Goal: Task Accomplishment & Management: Complete application form

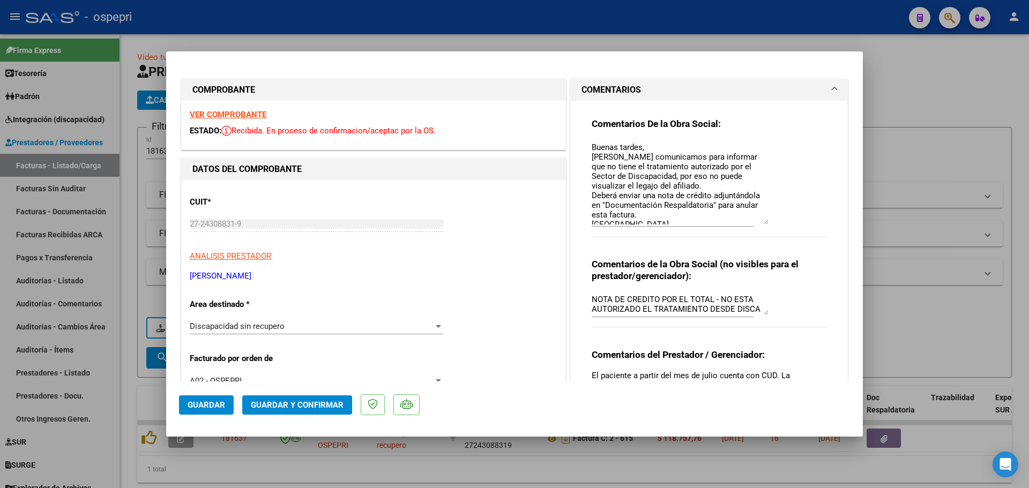
drag, startPoint x: 763, startPoint y: 160, endPoint x: 757, endPoint y: 222, distance: 61.9
click at [757, 222] on textarea "Buenas tardes, Nos comunicamos para informar que no tiene el tratamiento autori…" at bounding box center [680, 182] width 177 height 83
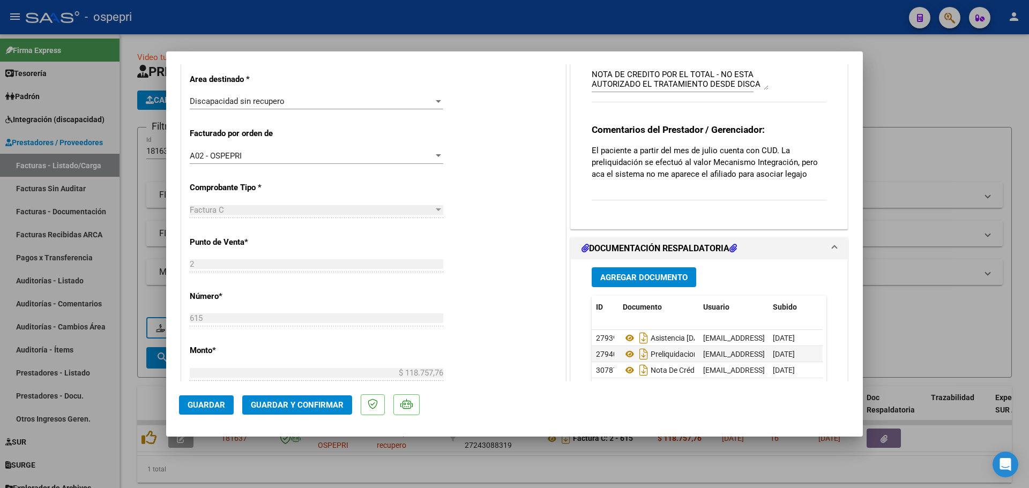
scroll to position [268, 0]
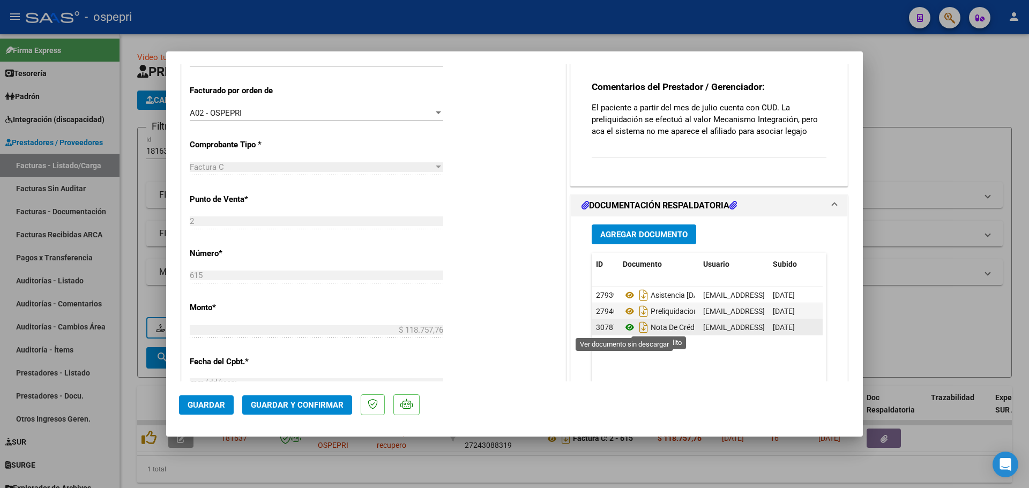
click at [623, 328] on icon at bounding box center [630, 327] width 14 height 13
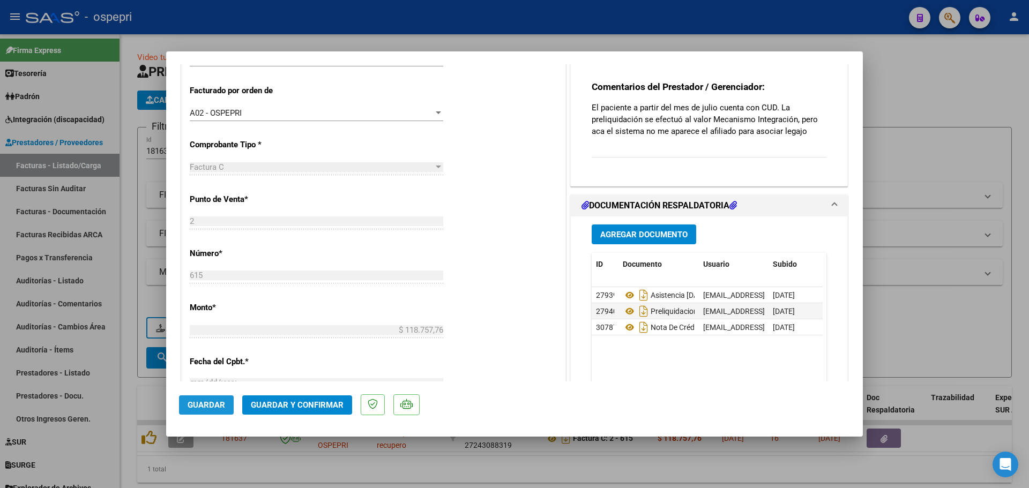
click at [204, 404] on span "Guardar" at bounding box center [207, 405] width 38 height 10
type input "$ 0,00"
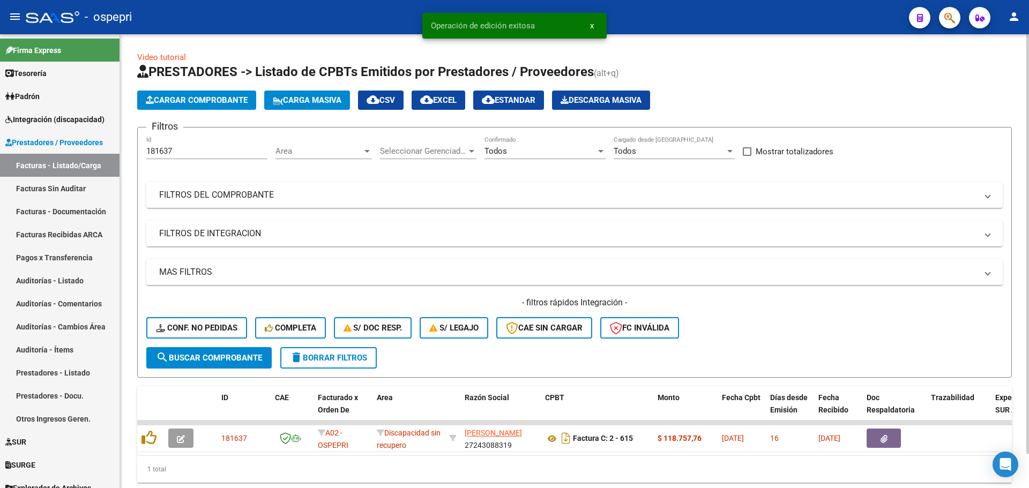
scroll to position [37, 0]
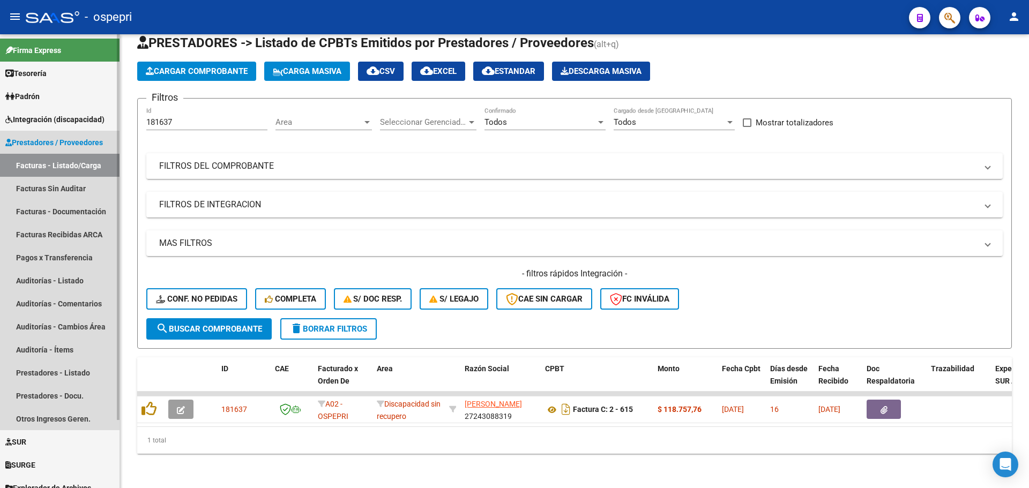
click at [68, 161] on link "Facturas - Listado/Carga" at bounding box center [60, 165] width 120 height 23
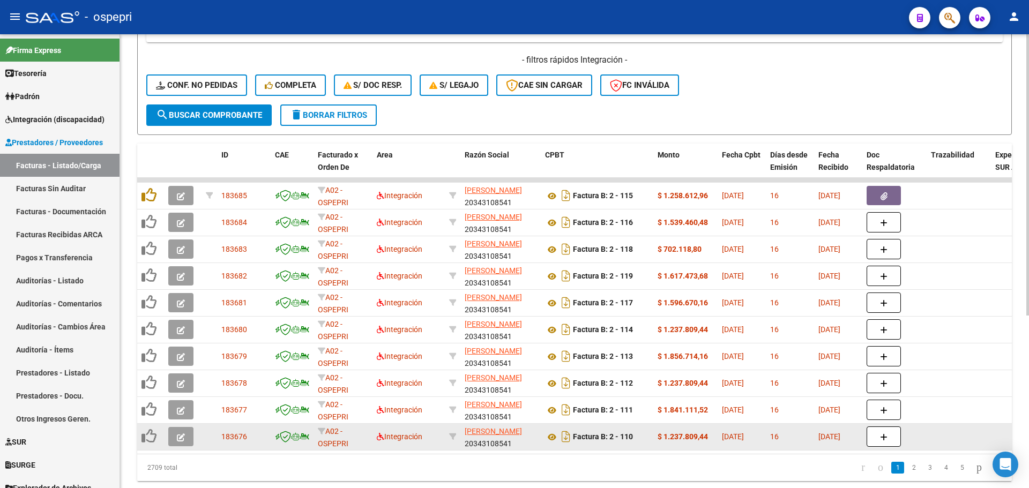
scroll to position [278, 0]
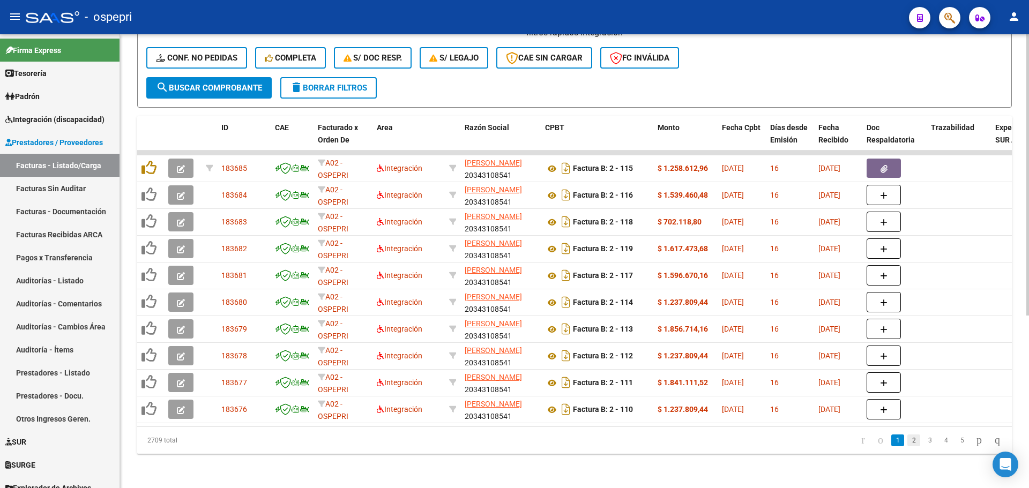
click at [907, 443] on link "2" at bounding box center [913, 441] width 13 height 12
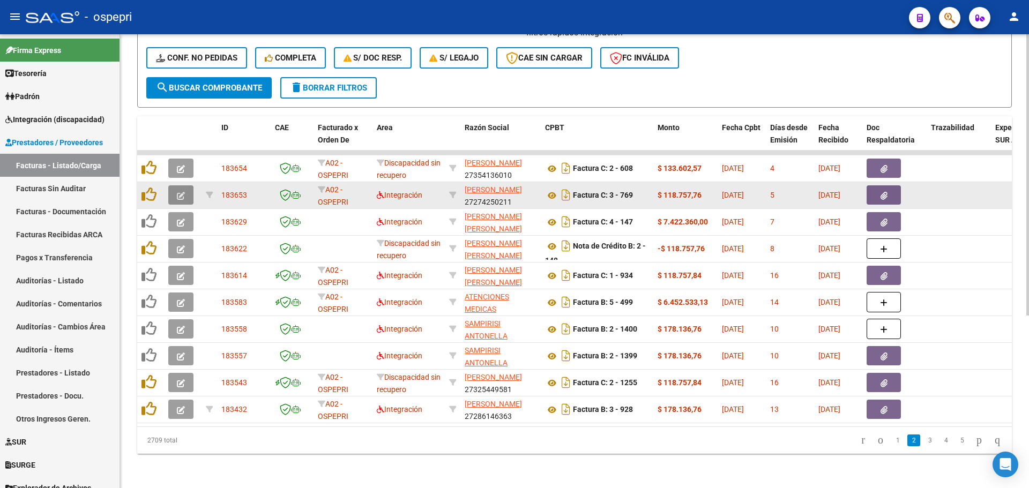
click at [182, 192] on icon "button" at bounding box center [181, 196] width 8 height 8
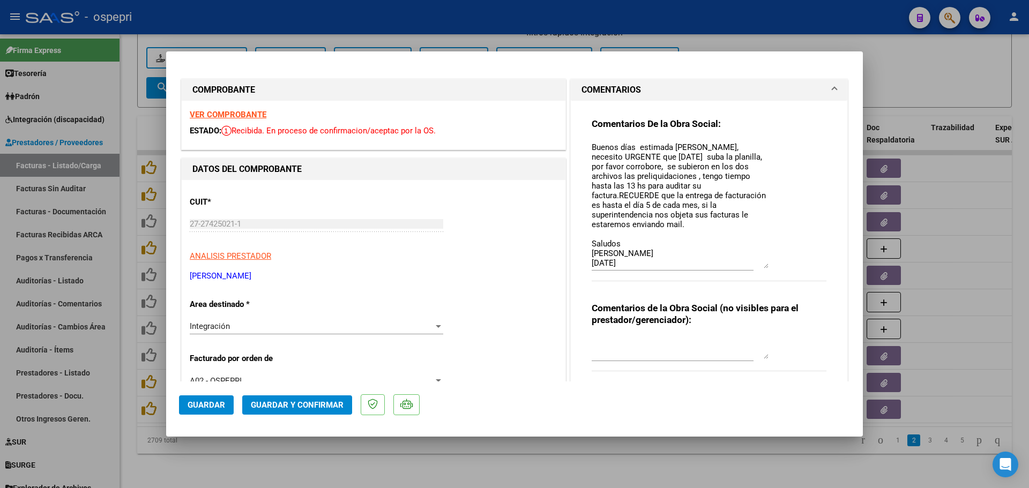
drag, startPoint x: 761, startPoint y: 162, endPoint x: 759, endPoint y: 267, distance: 105.6
click at [759, 267] on textarea "Buenos días estimada [PERSON_NAME], necesito URGENTE que [DATE] suba la planill…" at bounding box center [680, 204] width 177 height 127
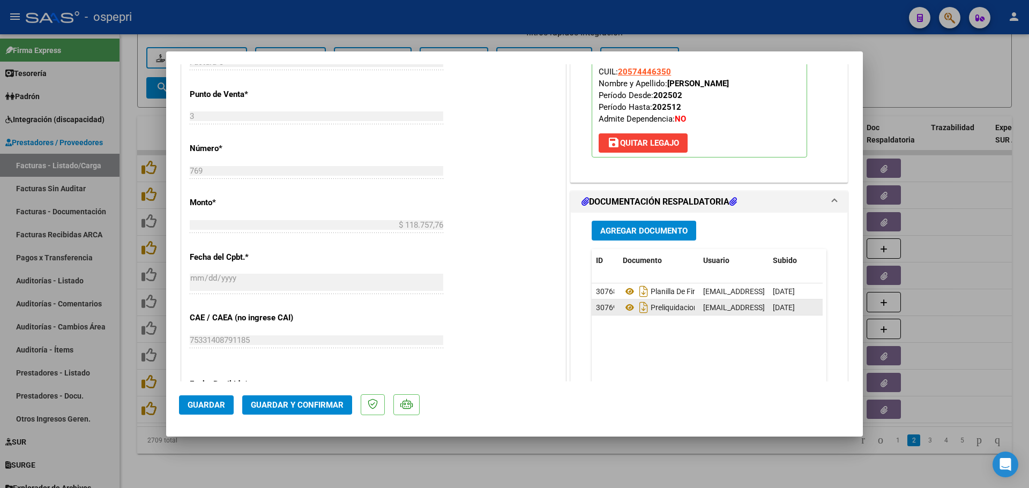
scroll to position [482, 0]
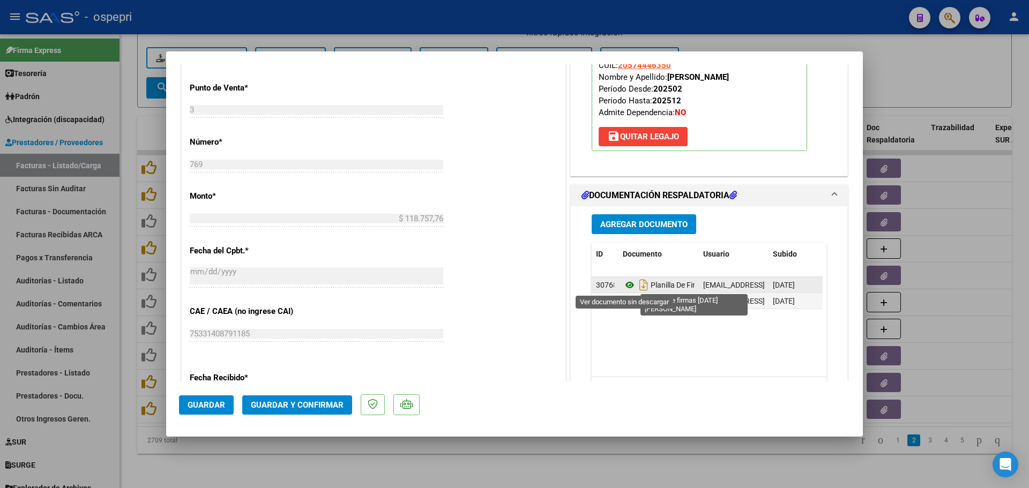
click at [625, 286] on icon at bounding box center [630, 285] width 14 height 13
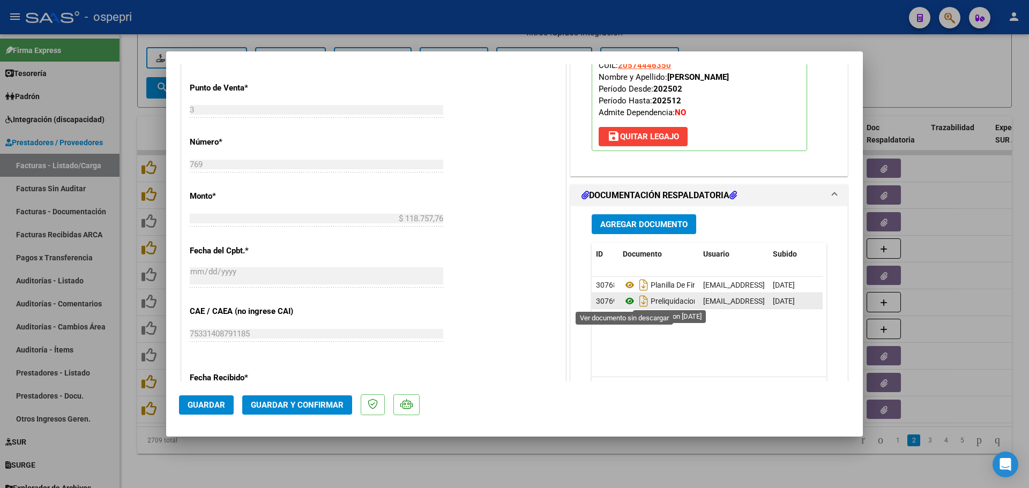
click at [624, 303] on icon at bounding box center [630, 301] width 14 height 13
type input "$ 0,00"
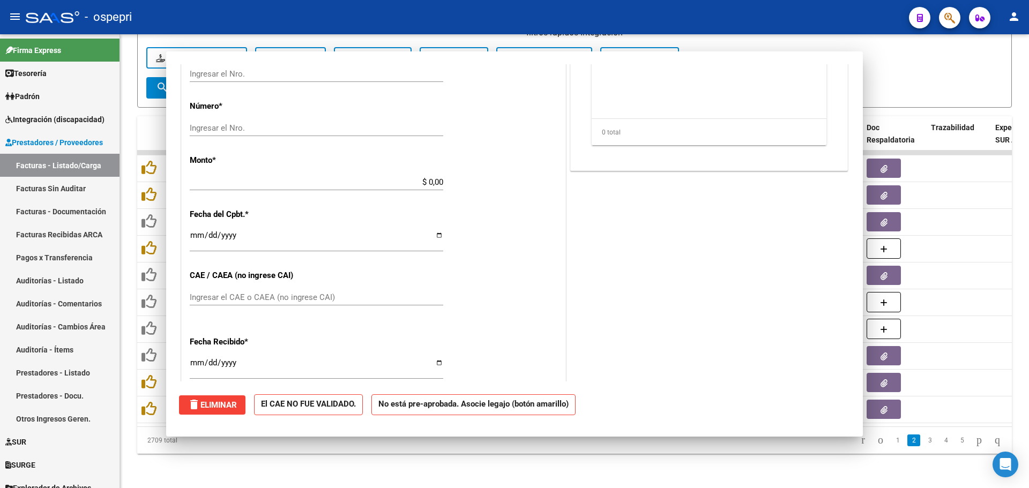
scroll to position [446, 0]
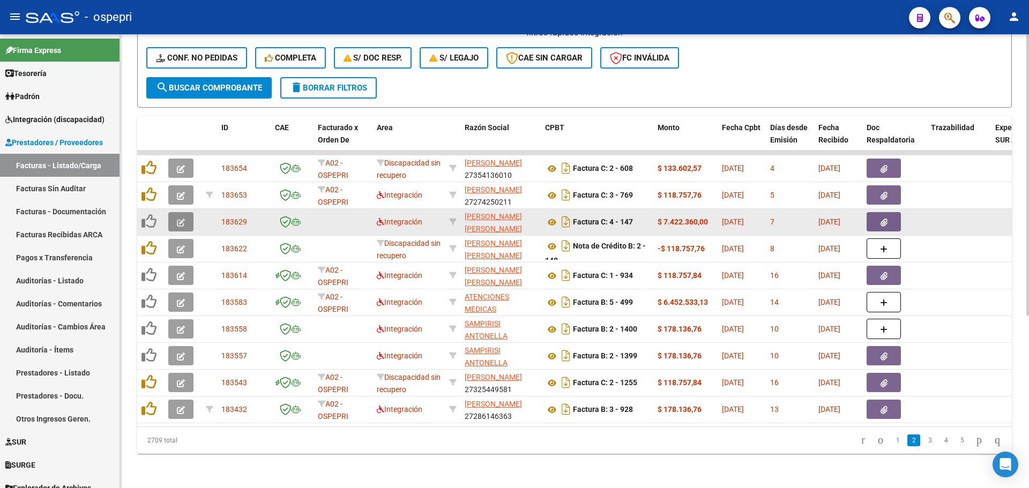
click at [182, 219] on icon "button" at bounding box center [181, 223] width 8 height 8
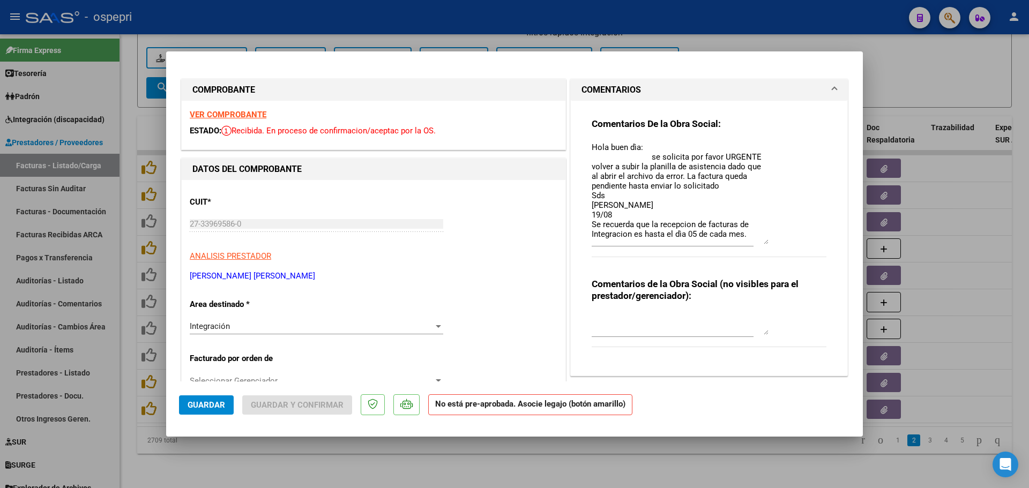
drag, startPoint x: 759, startPoint y: 161, endPoint x: 770, endPoint y: 243, distance: 82.1
click at [770, 243] on div "Comentarios De la Obra Social: Hola buen dìa: se solicita por favor URGENTE vol…" at bounding box center [709, 193] width 235 height 151
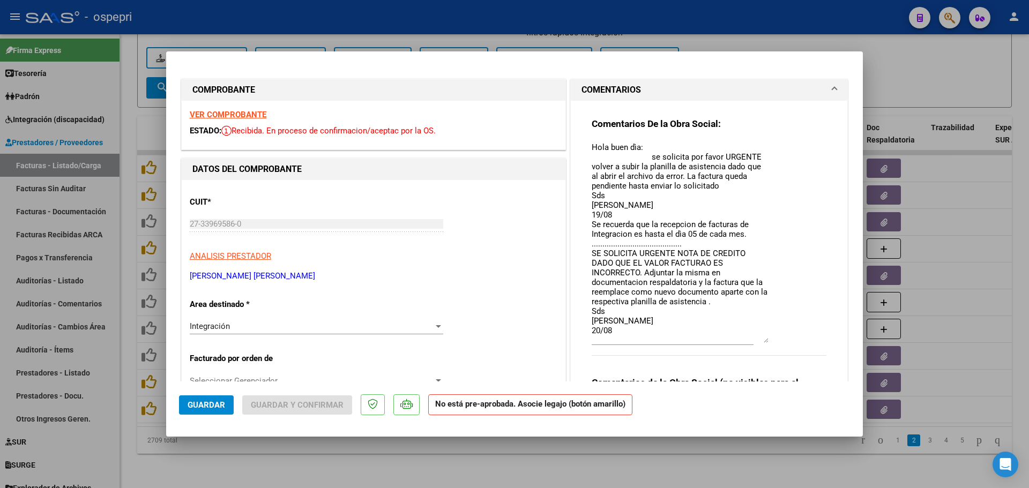
drag, startPoint x: 759, startPoint y: 242, endPoint x: 762, endPoint y: 340, distance: 98.7
click at [762, 340] on textarea "Hola buen dìa: se solicita por favor URGENTE volver a subir la planilla de asis…" at bounding box center [680, 242] width 177 height 202
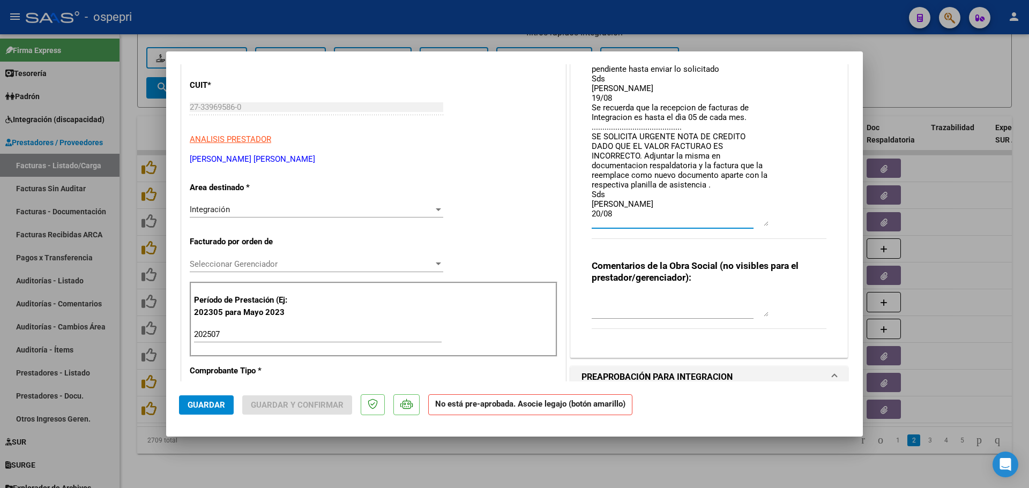
scroll to position [214, 0]
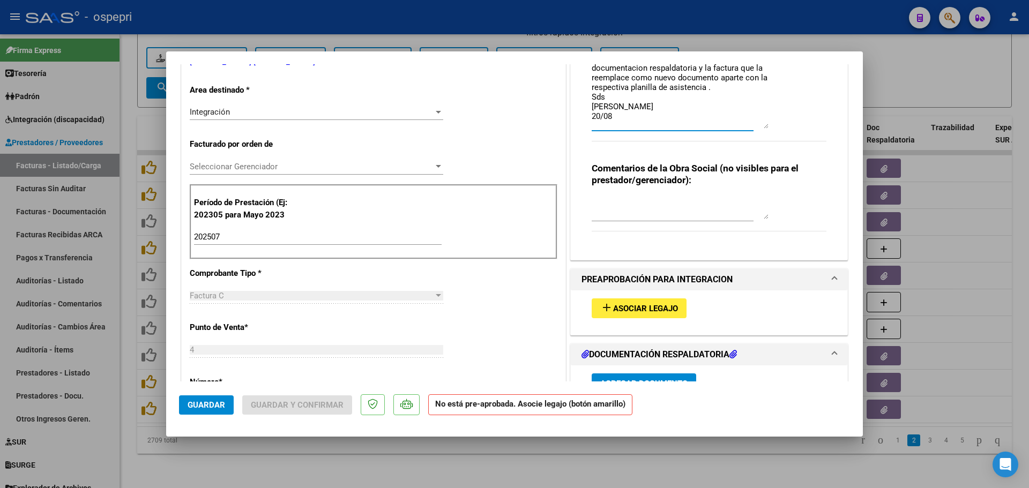
type input "$ 0,00"
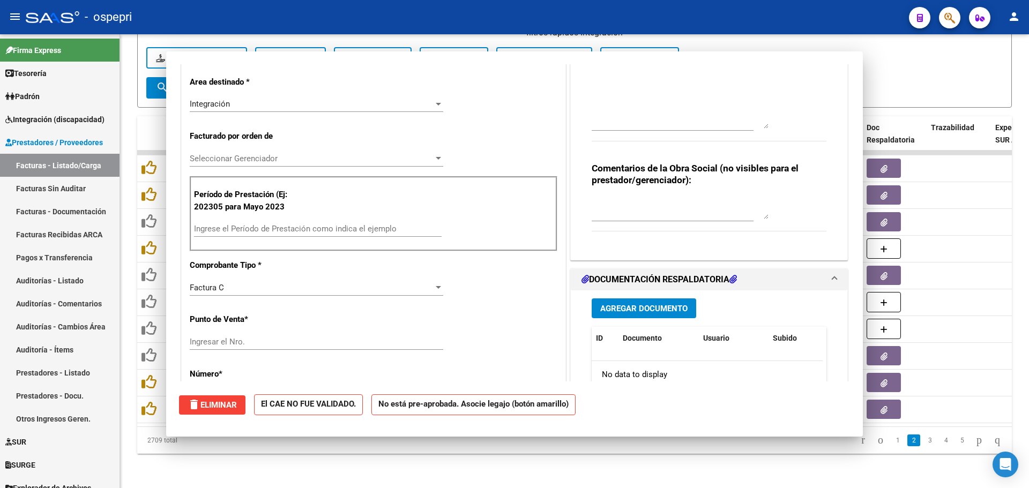
scroll to position [0, 0]
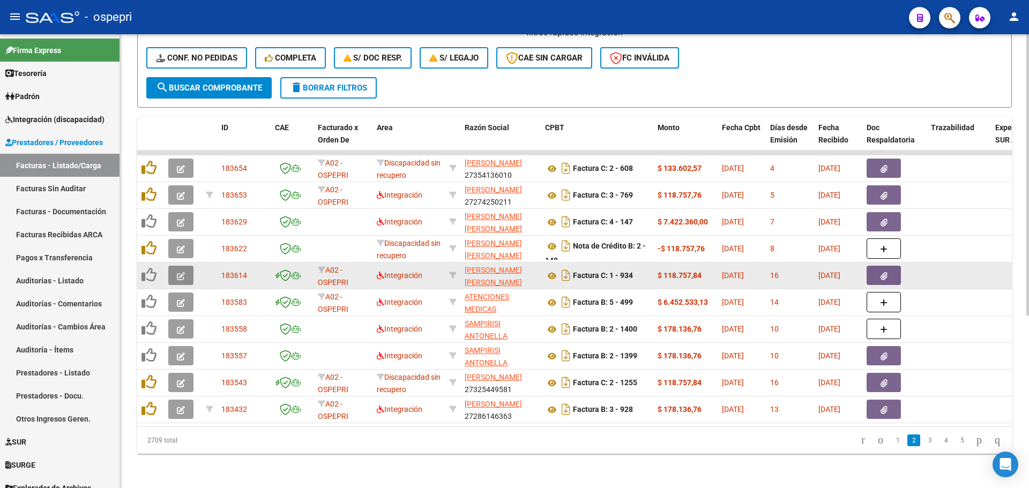
click at [178, 272] on icon "button" at bounding box center [181, 276] width 8 height 8
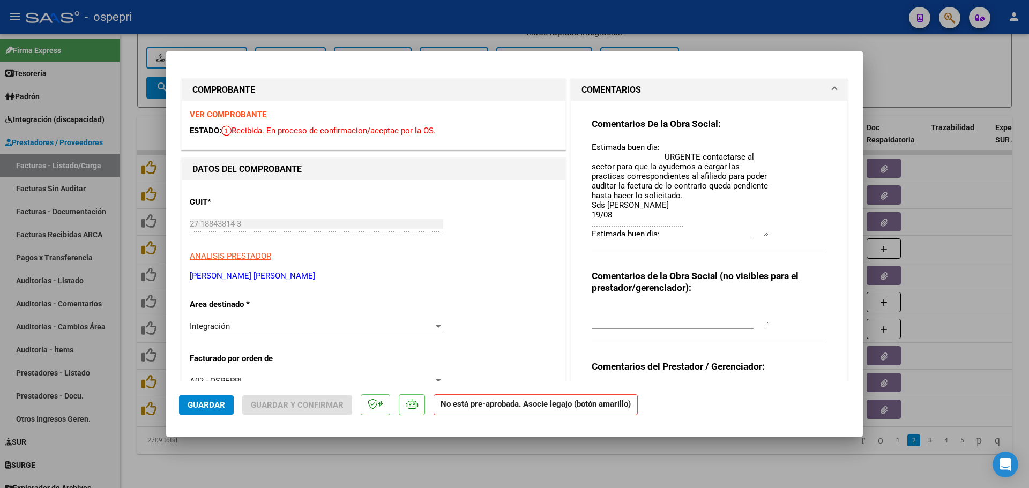
drag, startPoint x: 760, startPoint y: 161, endPoint x: 774, endPoint y: 235, distance: 75.4
click at [774, 235] on div "Comentarios De la Obra Social: Estimada buen dìa: URGENTE contactarse al sector…" at bounding box center [709, 189] width 235 height 143
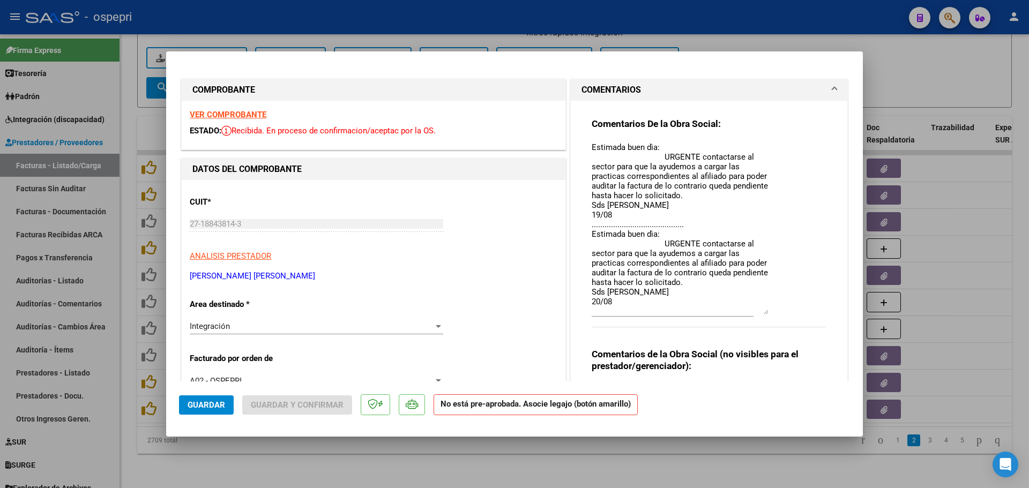
drag, startPoint x: 758, startPoint y: 235, endPoint x: 760, endPoint y: 312, distance: 77.7
click at [760, 312] on textarea "Estimada buen dìa: URGENTE contactarse al sector para que la ayudemos a cargar …" at bounding box center [680, 227] width 177 height 173
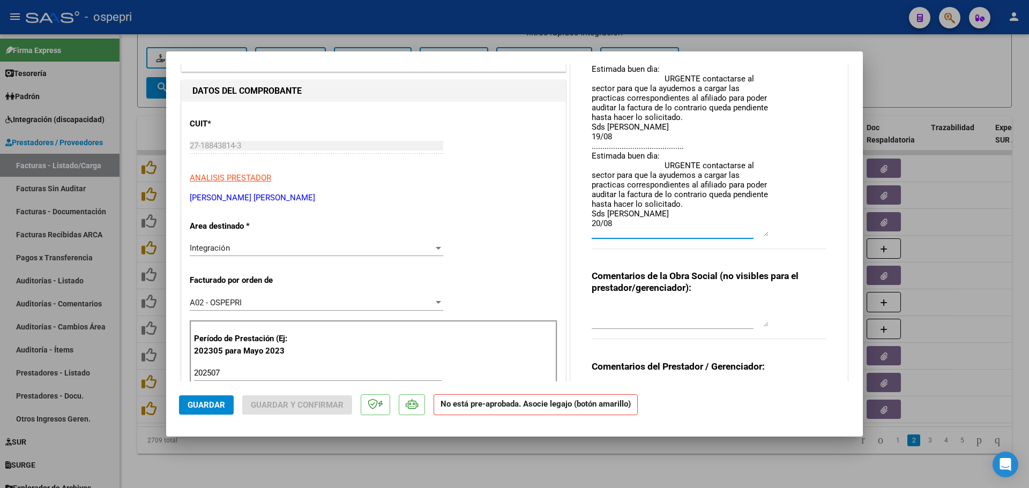
scroll to position [161, 0]
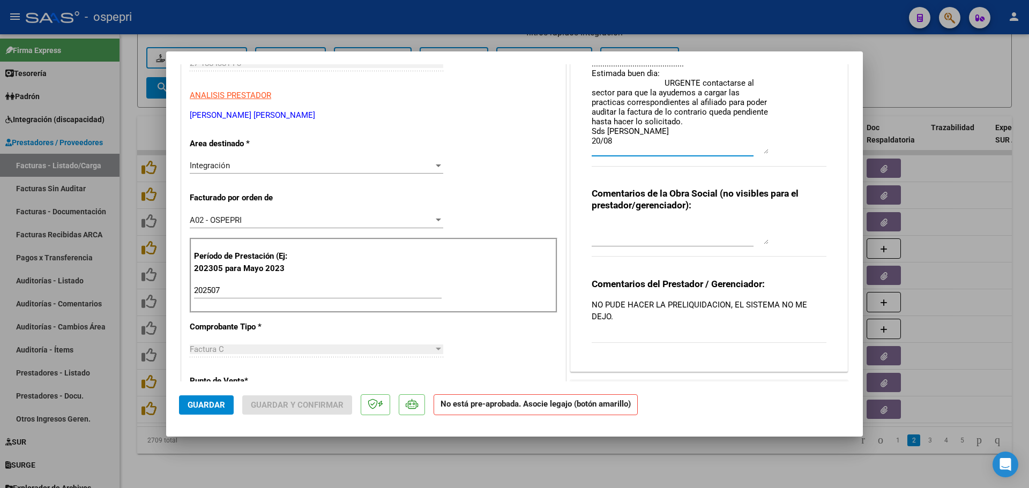
type input "$ 0,00"
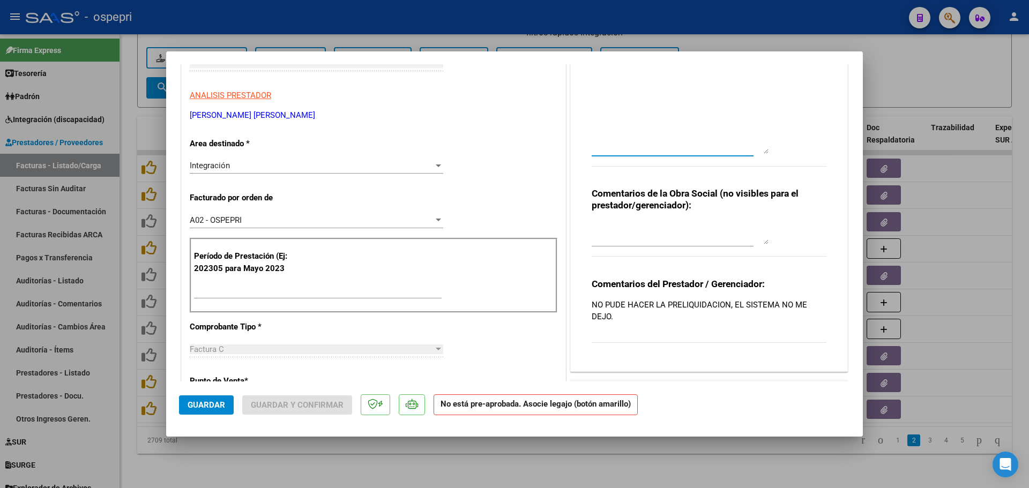
scroll to position [0, 0]
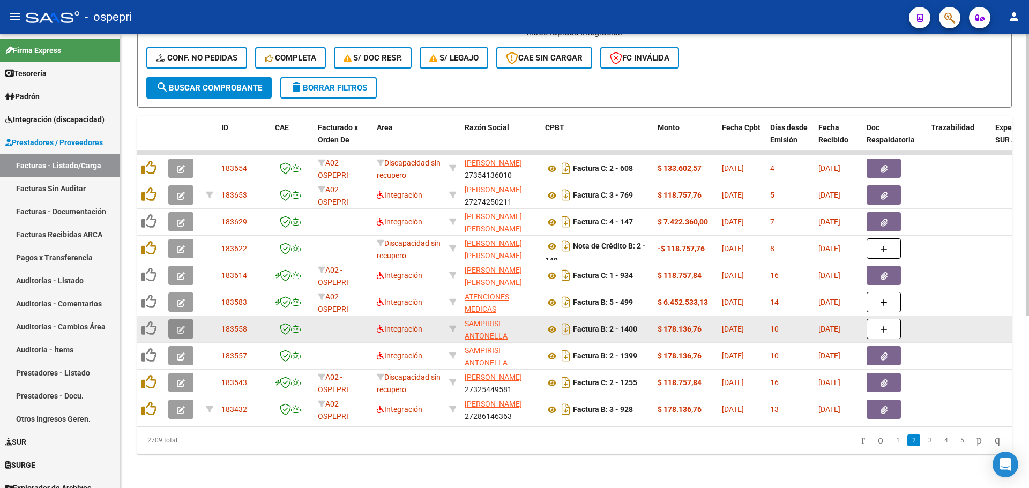
click at [179, 326] on icon "button" at bounding box center [181, 330] width 8 height 8
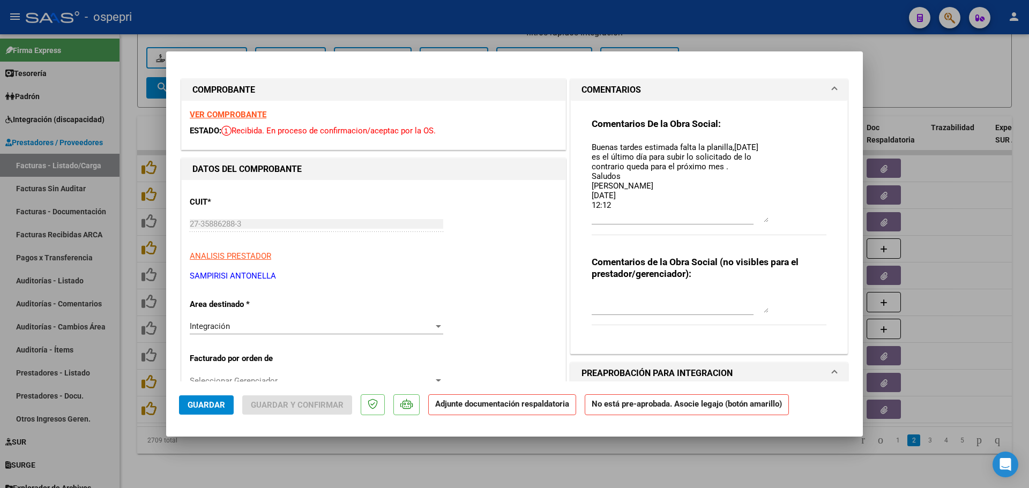
drag, startPoint x: 762, startPoint y: 161, endPoint x: 759, endPoint y: 220, distance: 59.6
click at [759, 220] on textarea "Buenas tardes estimada falta la planilla,[DATE] es el último día para subir lo …" at bounding box center [680, 181] width 177 height 81
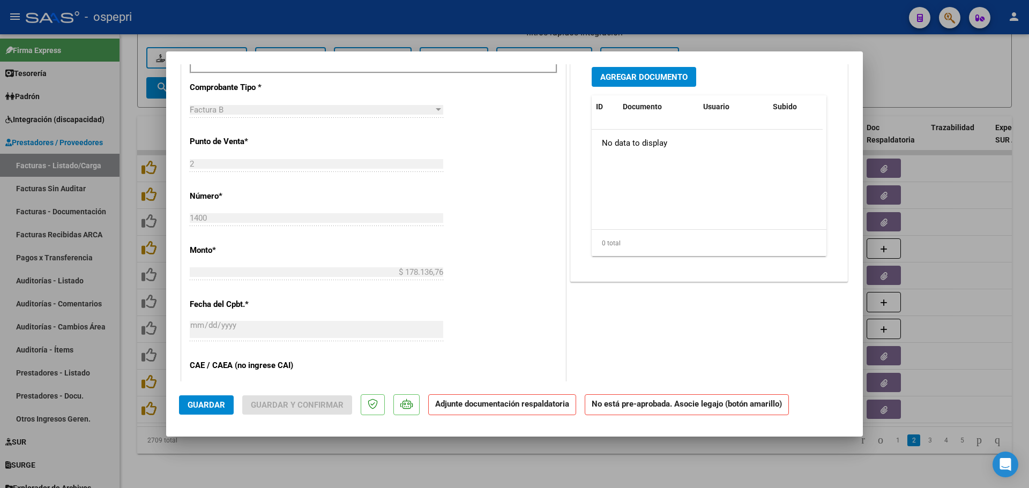
scroll to position [322, 0]
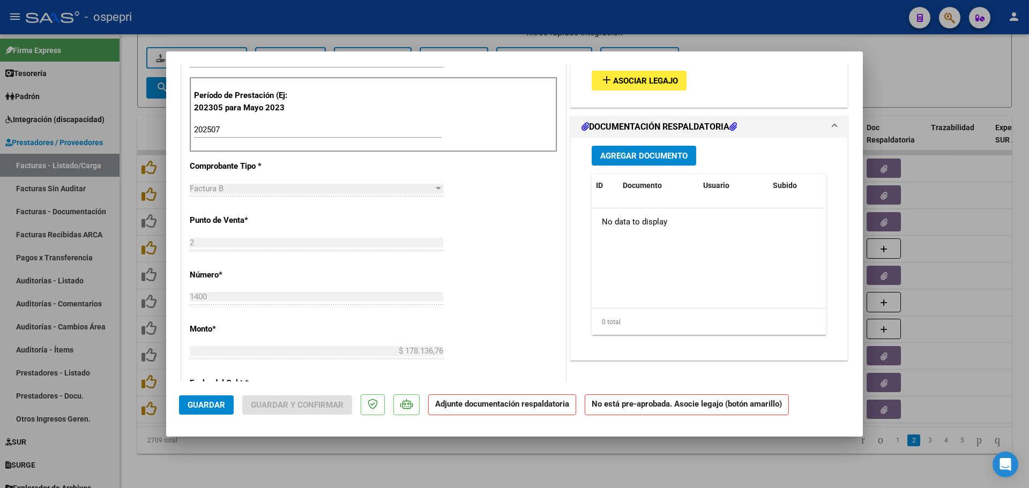
type input "$ 0,00"
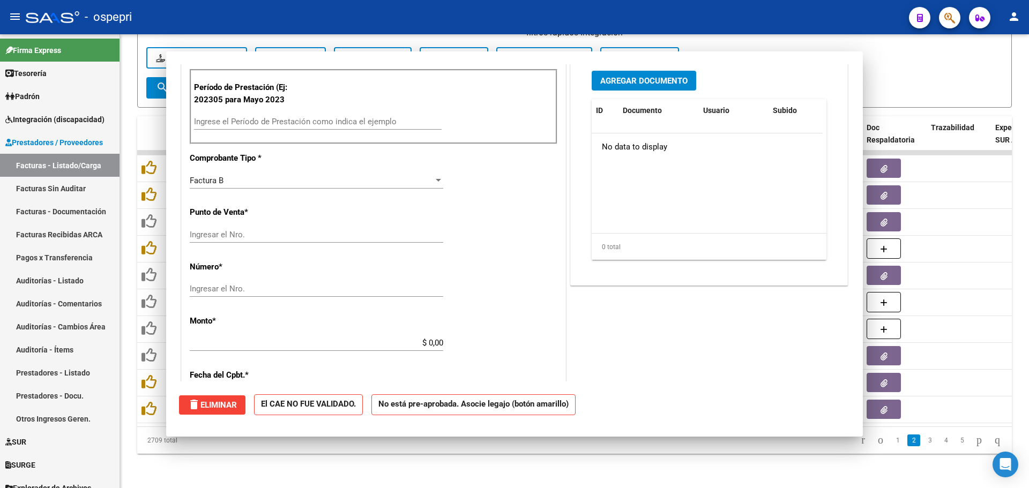
scroll to position [0, 0]
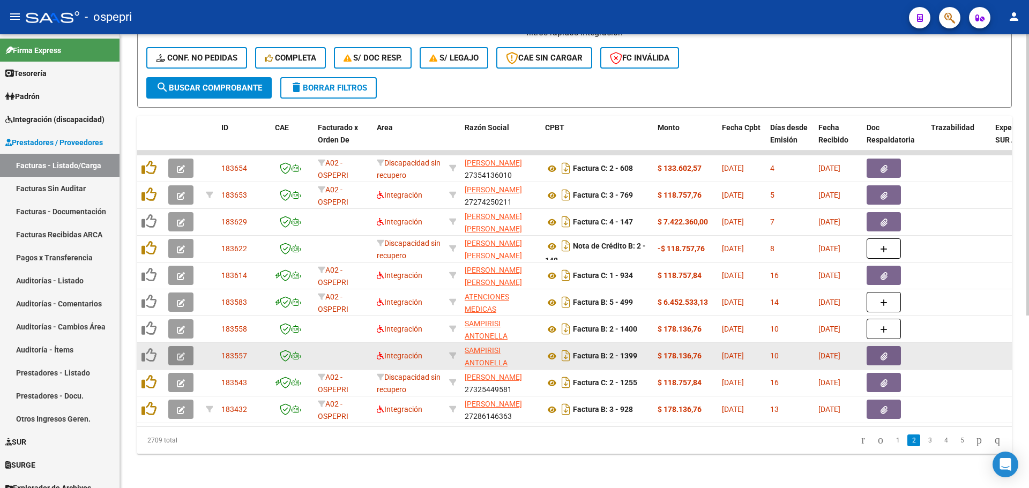
click at [181, 353] on icon "button" at bounding box center [181, 357] width 8 height 8
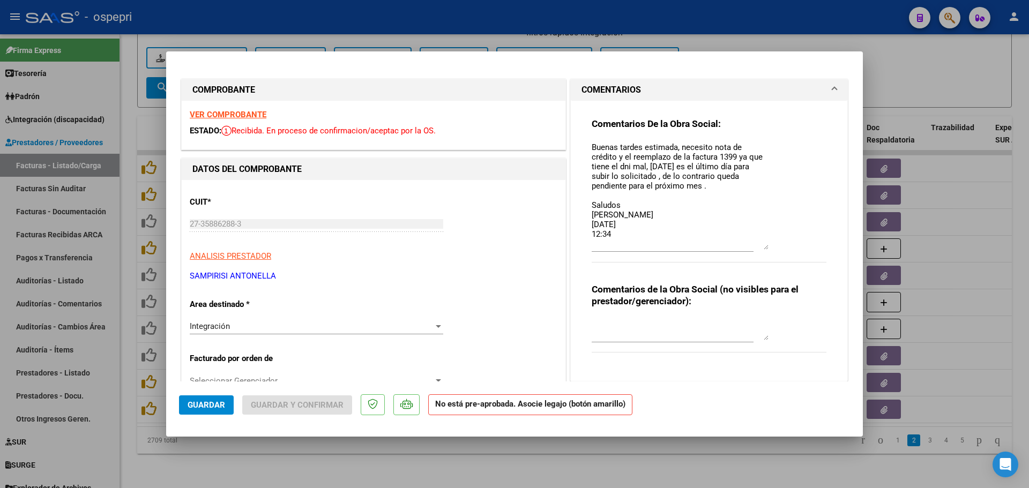
drag, startPoint x: 762, startPoint y: 161, endPoint x: 772, endPoint y: 248, distance: 87.4
click at [772, 248] on div "Comentarios De la Obra Social: Buenas tardes estimada, necesito nota de crédito…" at bounding box center [709, 196] width 235 height 156
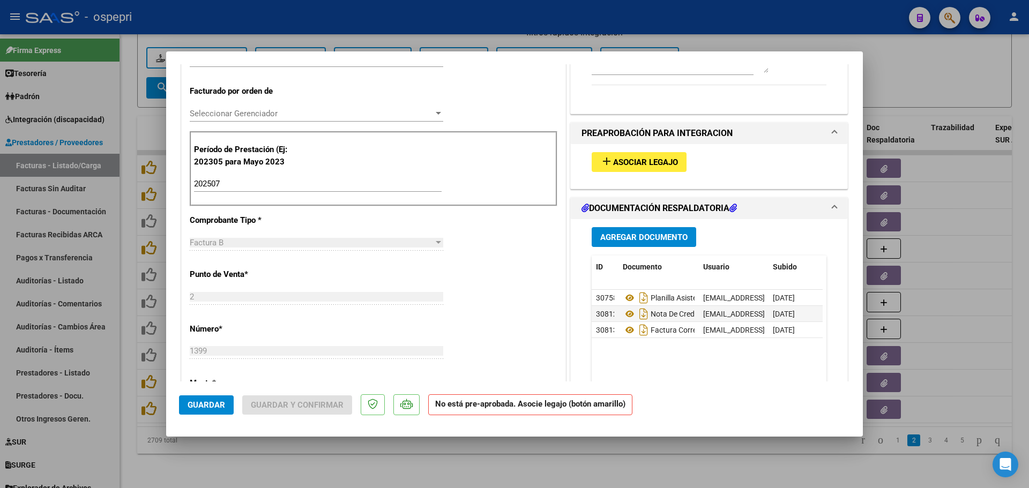
scroll to position [268, 0]
click at [623, 310] on icon at bounding box center [630, 313] width 14 height 13
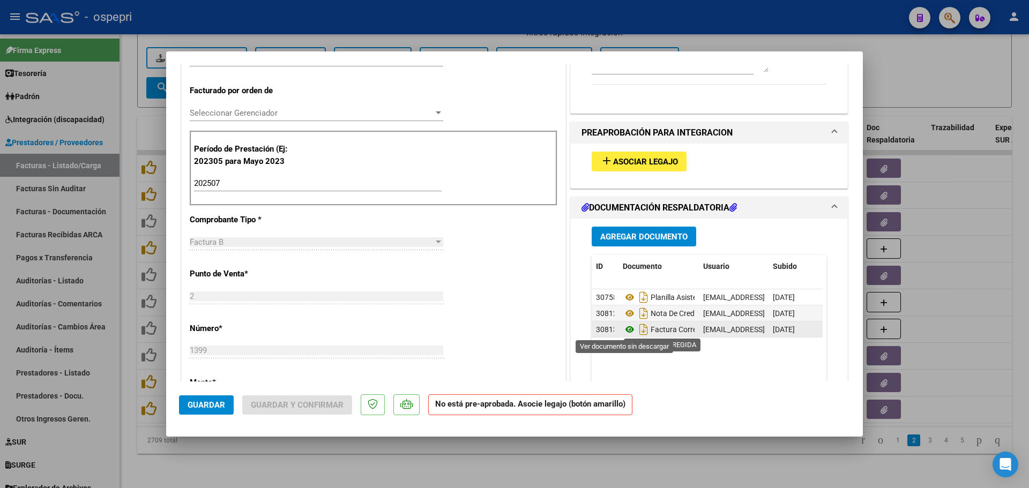
click at [627, 331] on icon at bounding box center [630, 329] width 14 height 13
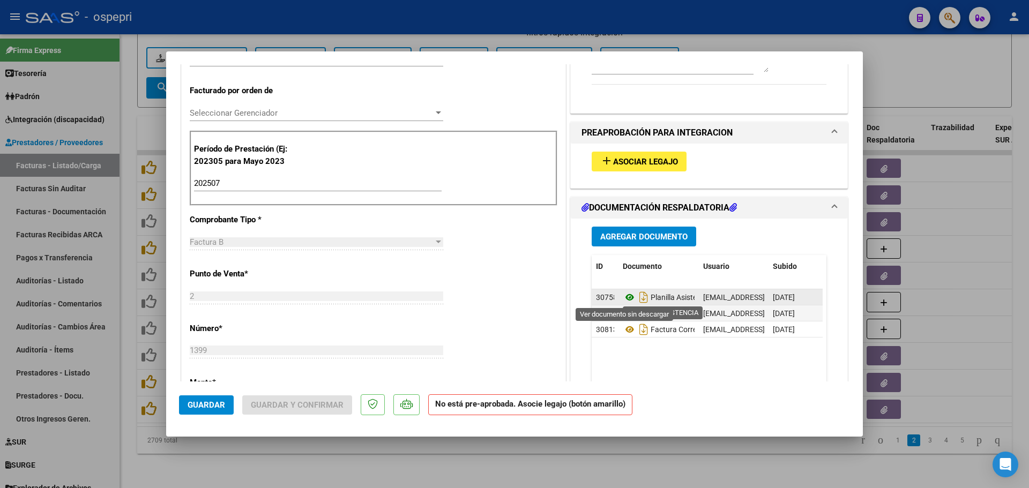
click at [628, 300] on icon at bounding box center [630, 297] width 14 height 13
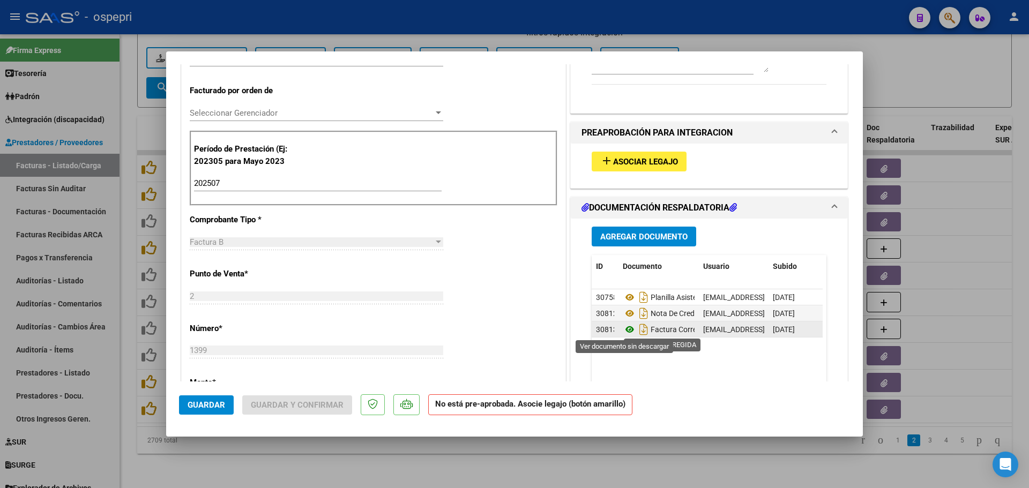
click at [623, 330] on icon at bounding box center [630, 329] width 14 height 13
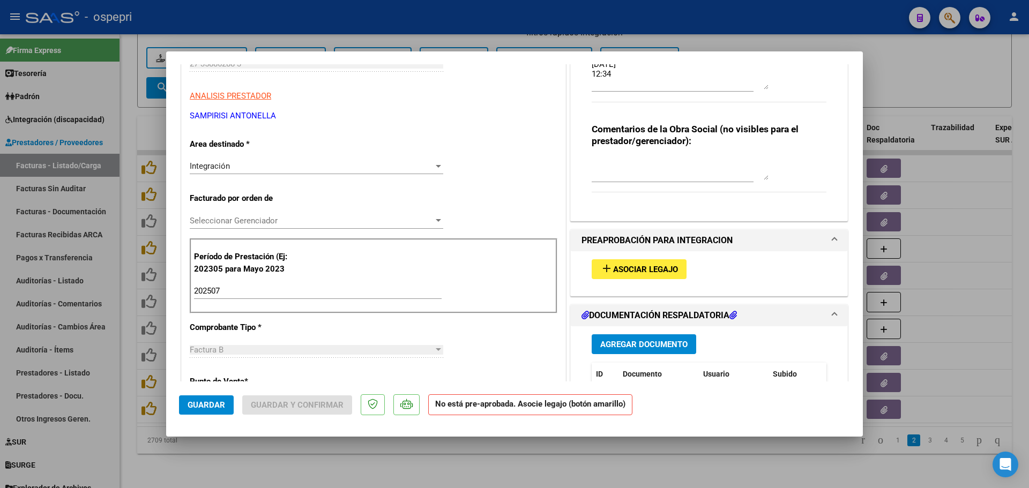
scroll to position [0, 0]
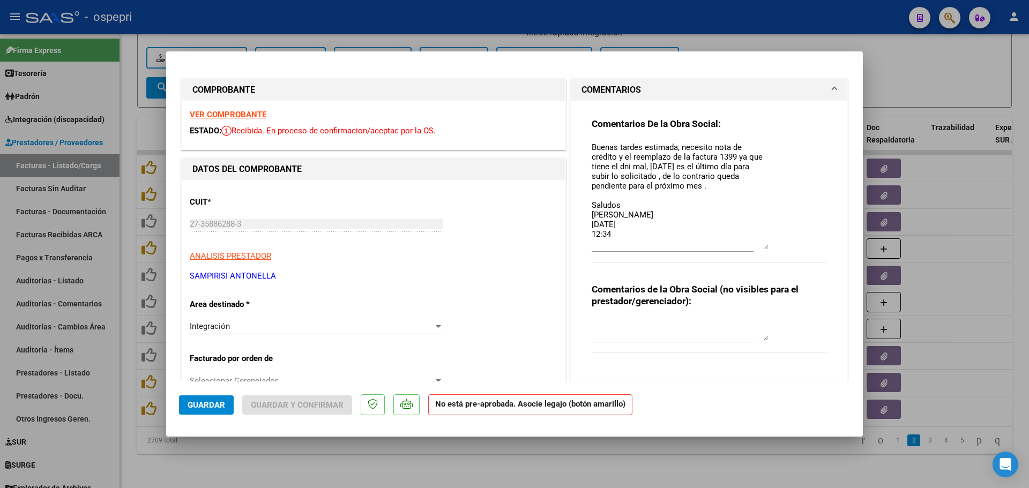
click at [255, 219] on div "27-35886288-3 Ingresar CUIT" at bounding box center [317, 224] width 254 height 16
click at [167, 226] on mat-dialog-content "COMPROBANTE VER COMPROBANTE ESTADO: Recibida. En proceso de confirmacion/acepta…" at bounding box center [514, 222] width 697 height 317
type input "$ 0,00"
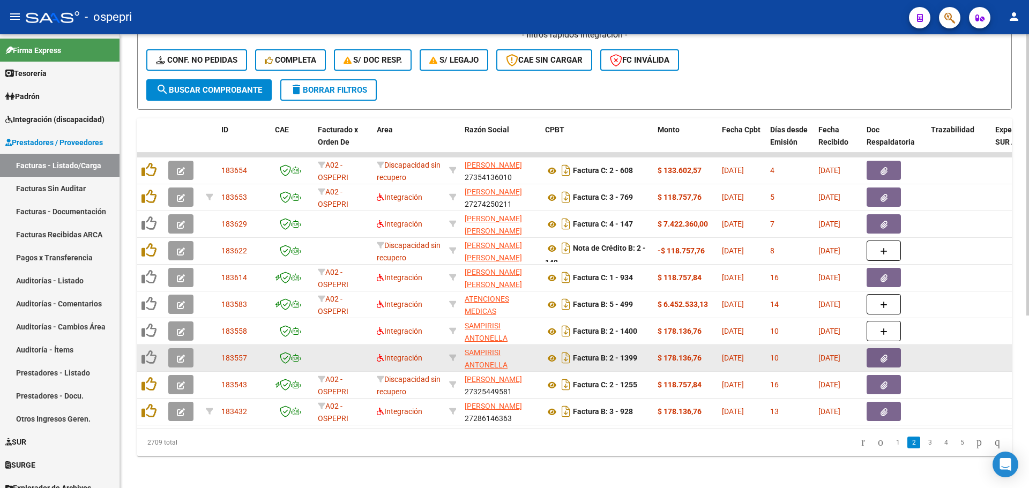
click at [182, 359] on icon "button" at bounding box center [181, 359] width 8 height 8
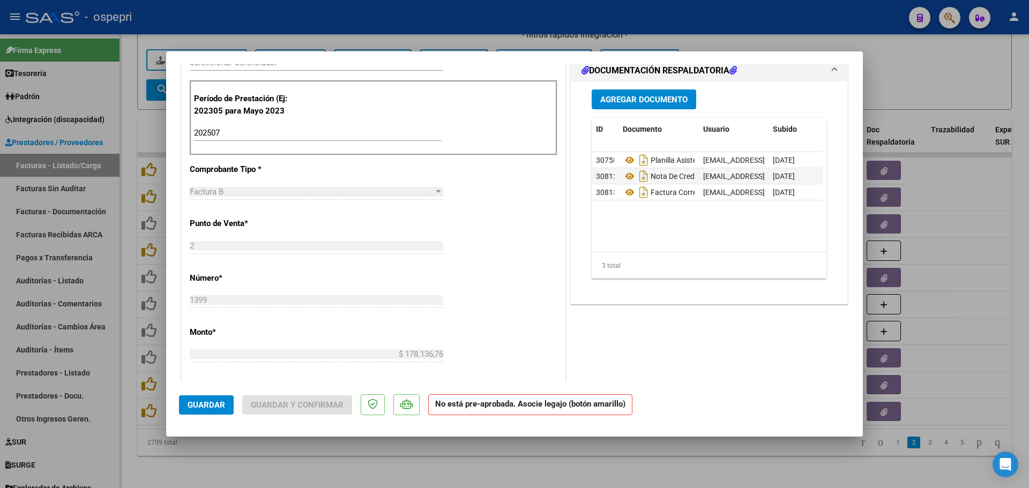
scroll to position [429, 0]
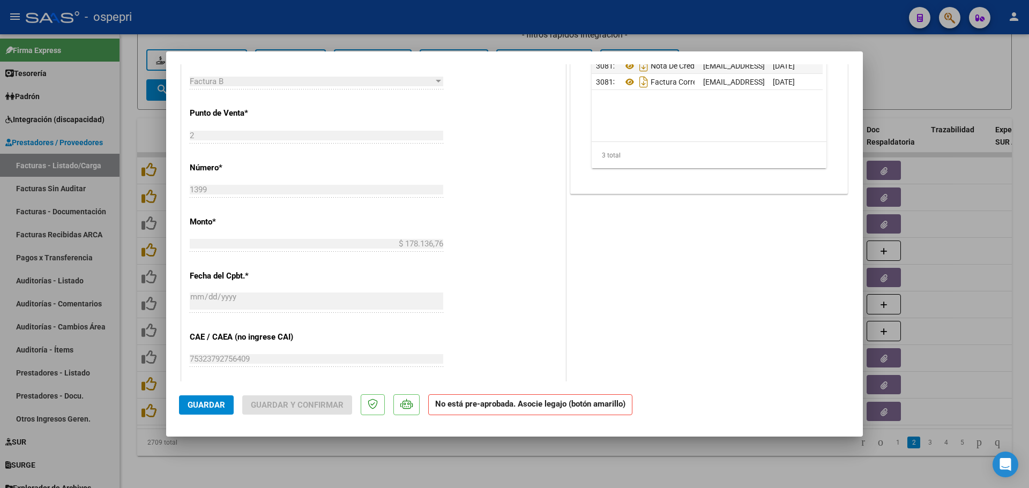
click at [479, 102] on div "CUIT * 27-35886288-3 Ingresar CUIT ANALISIS PRESTADOR SAMPIRISI ANTONELLA ARCA …" at bounding box center [374, 195] width 384 height 889
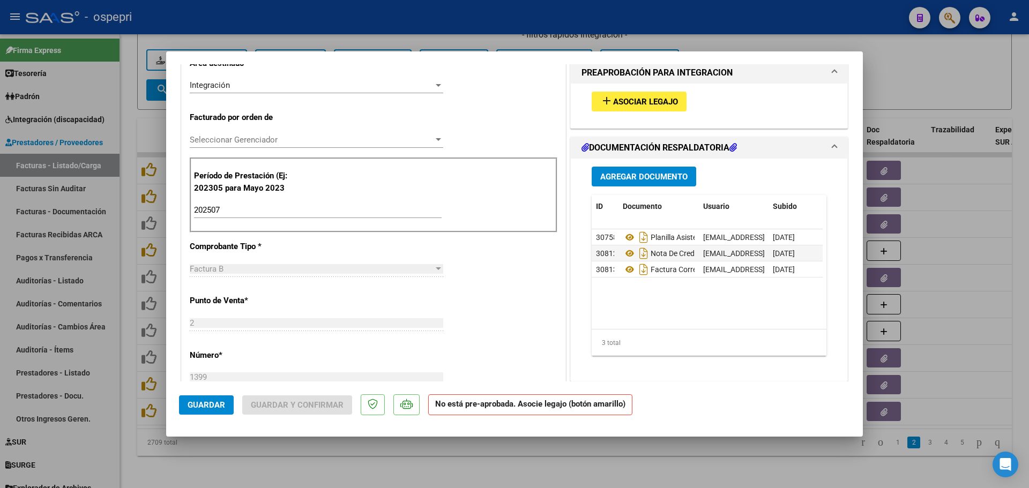
scroll to position [161, 0]
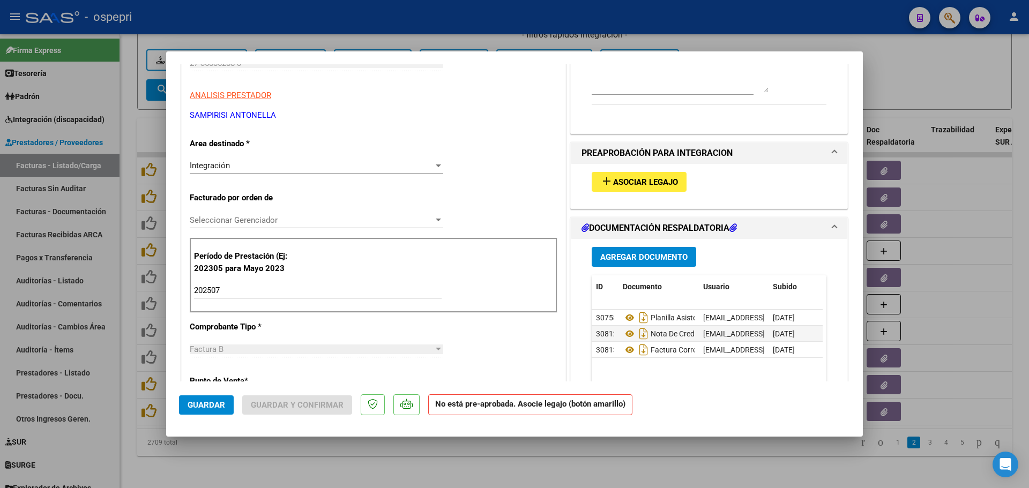
type input "$ 0,00"
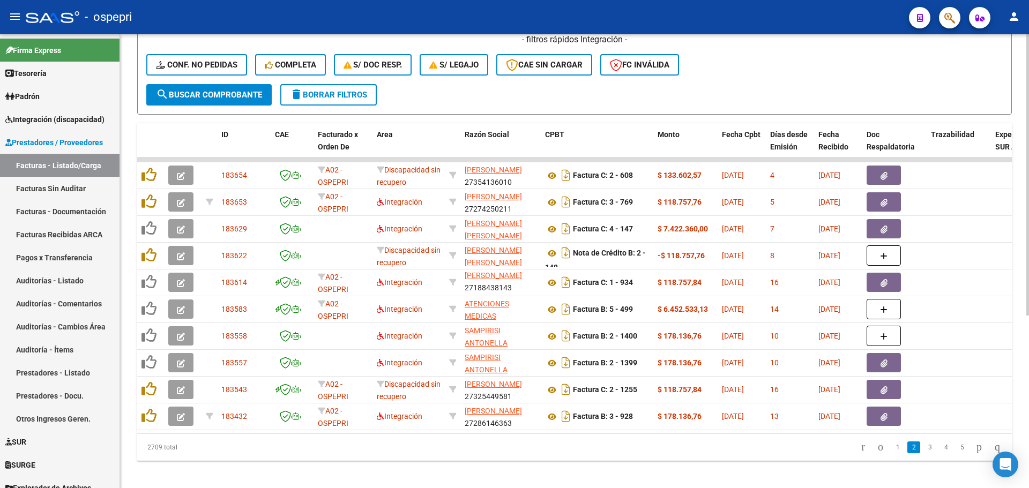
scroll to position [268, 0]
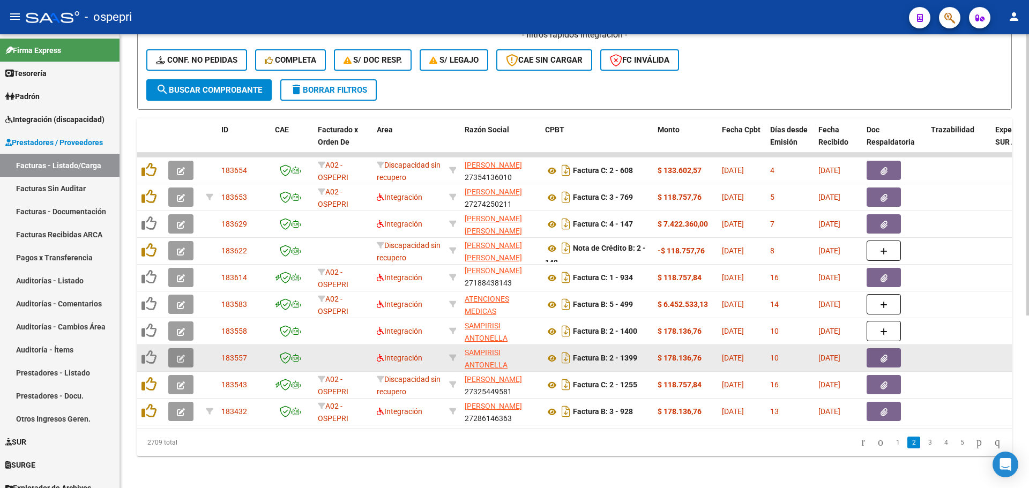
click at [185, 362] on button "button" at bounding box center [180, 357] width 25 height 19
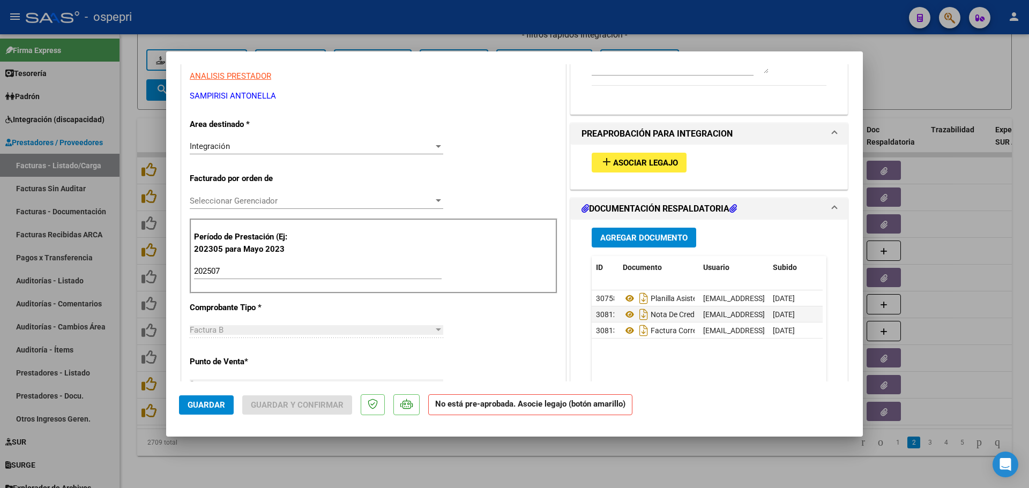
scroll to position [214, 0]
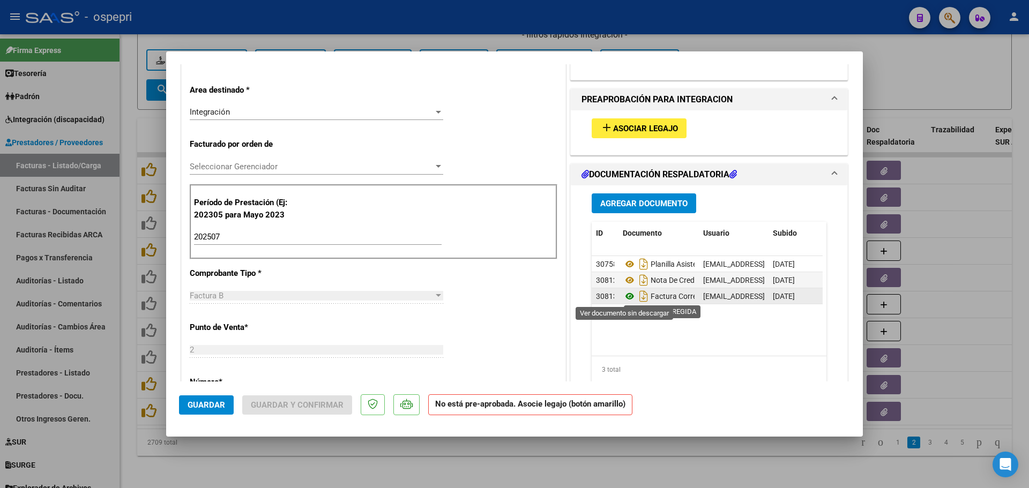
click at [623, 295] on icon at bounding box center [630, 296] width 14 height 13
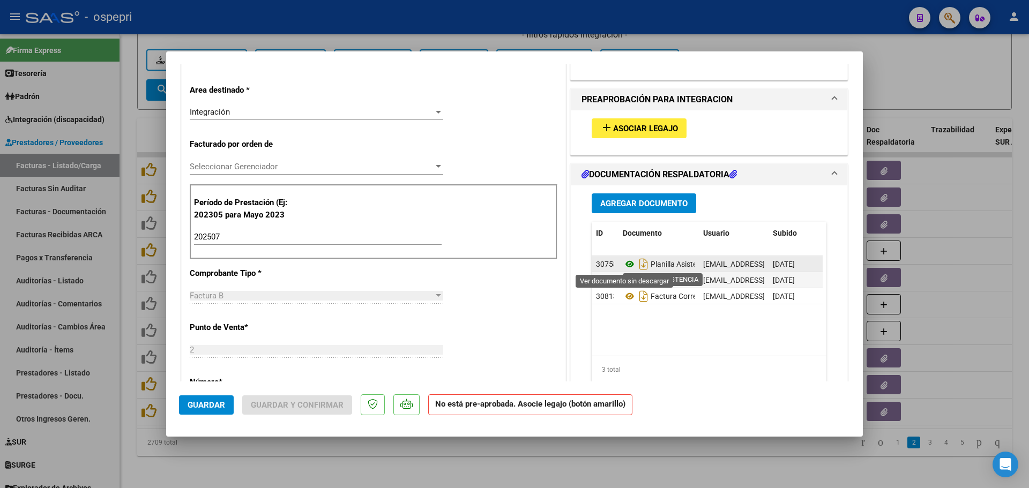
click at [627, 263] on icon at bounding box center [630, 264] width 14 height 13
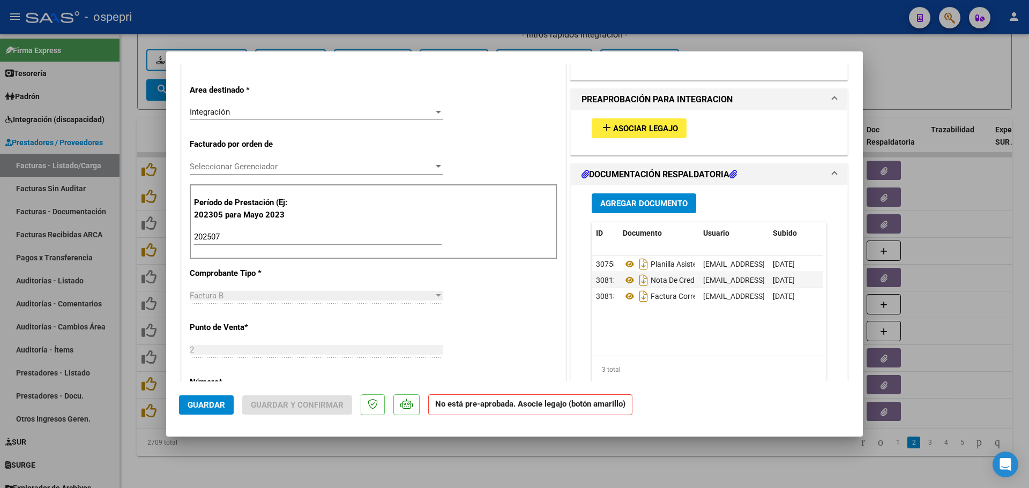
type input "$ 0,00"
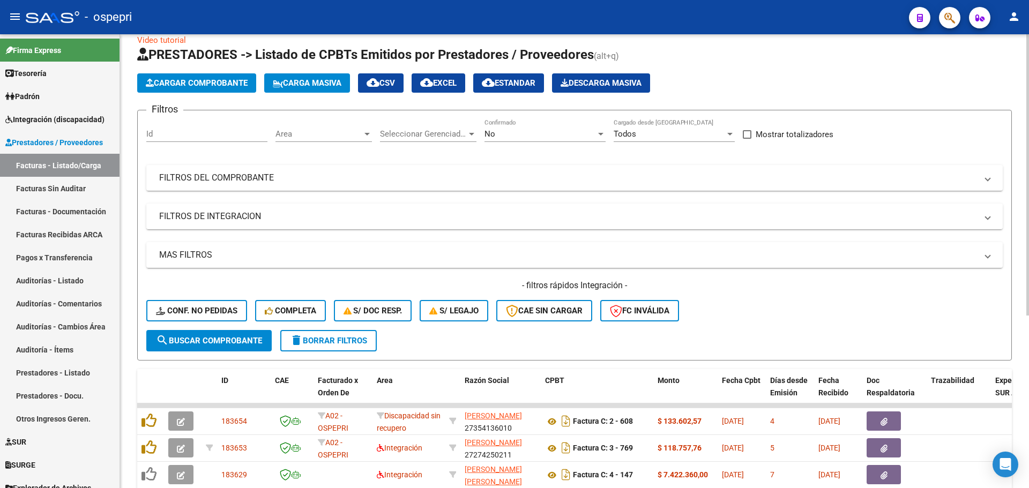
scroll to position [0, 0]
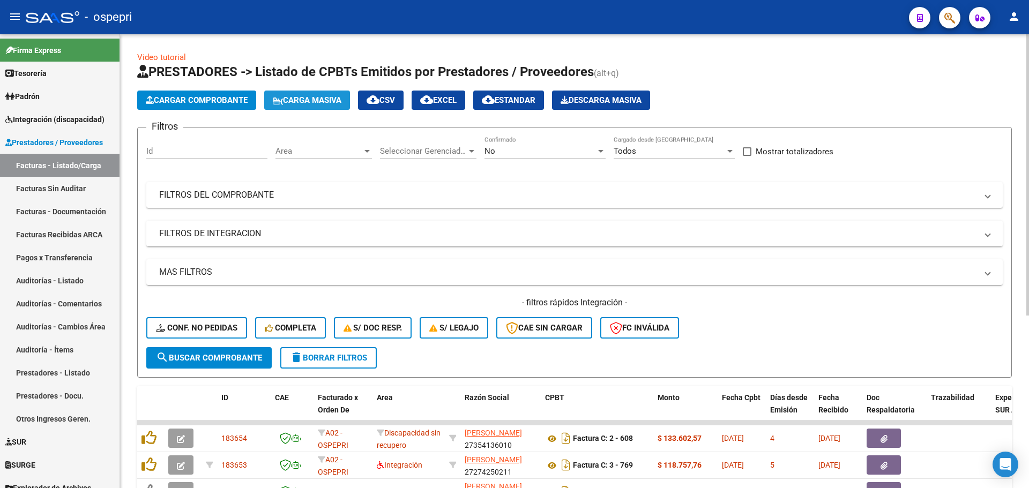
click at [334, 99] on span "Carga Masiva" at bounding box center [307, 100] width 69 height 10
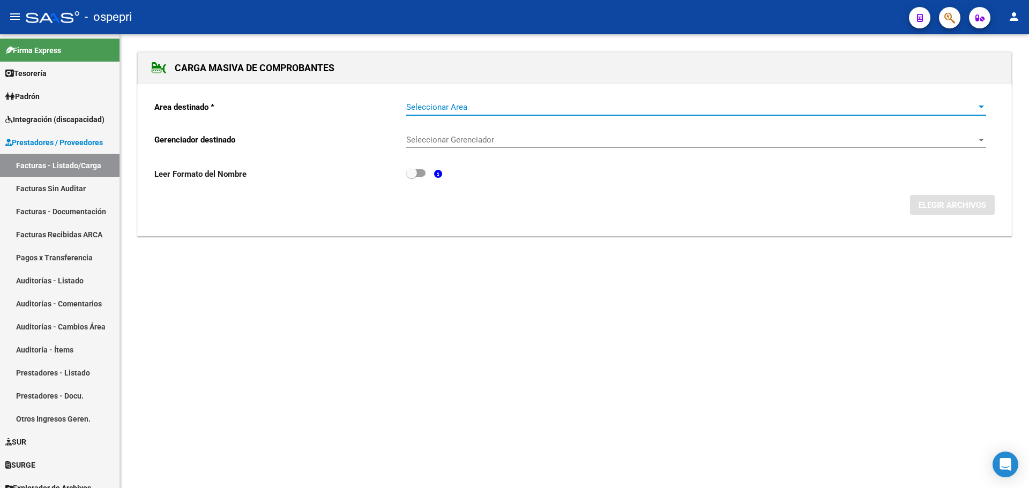
click at [441, 103] on span "Seleccionar Area" at bounding box center [691, 107] width 570 height 10
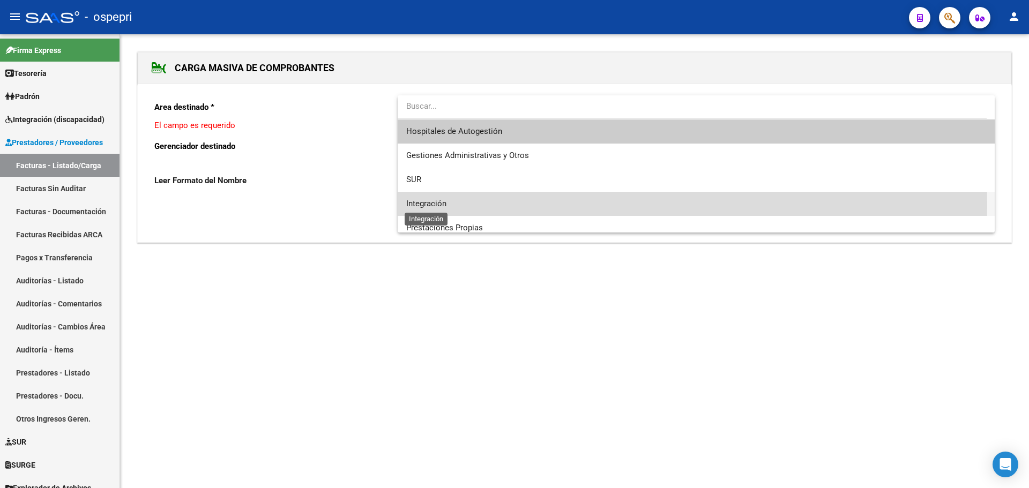
click at [442, 205] on span "Integración" at bounding box center [426, 204] width 40 height 10
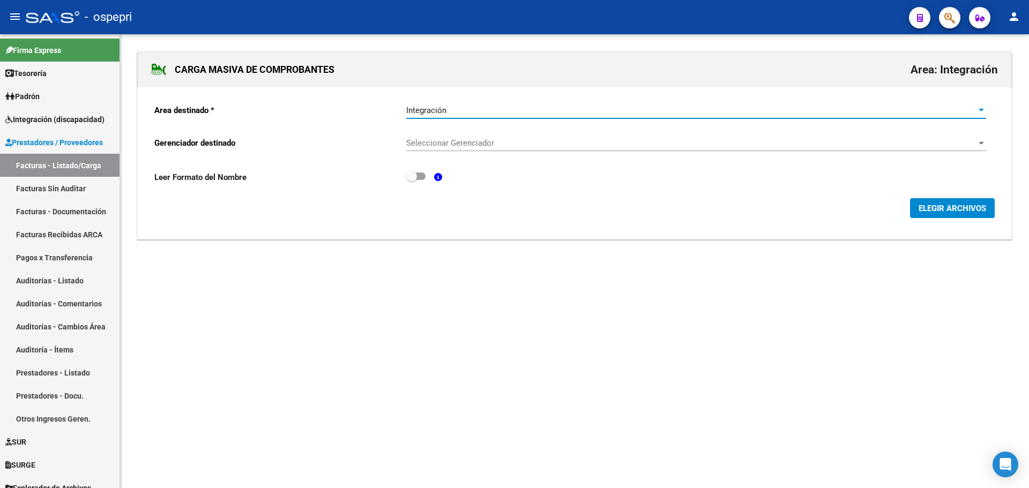
click at [450, 136] on div "Seleccionar Gerenciador Seleccionar Gerenciador" at bounding box center [696, 139] width 580 height 23
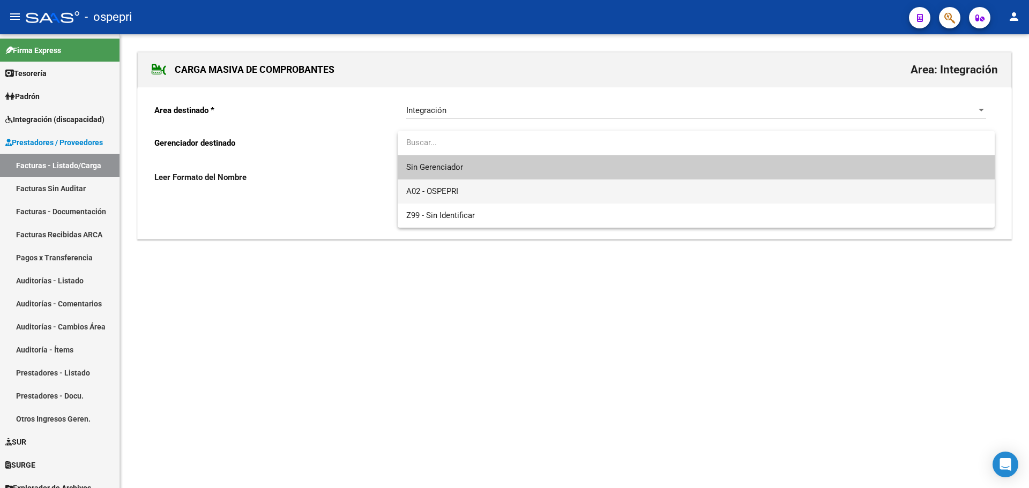
click at [468, 189] on span "A02 - OSPEPRI" at bounding box center [696, 192] width 580 height 24
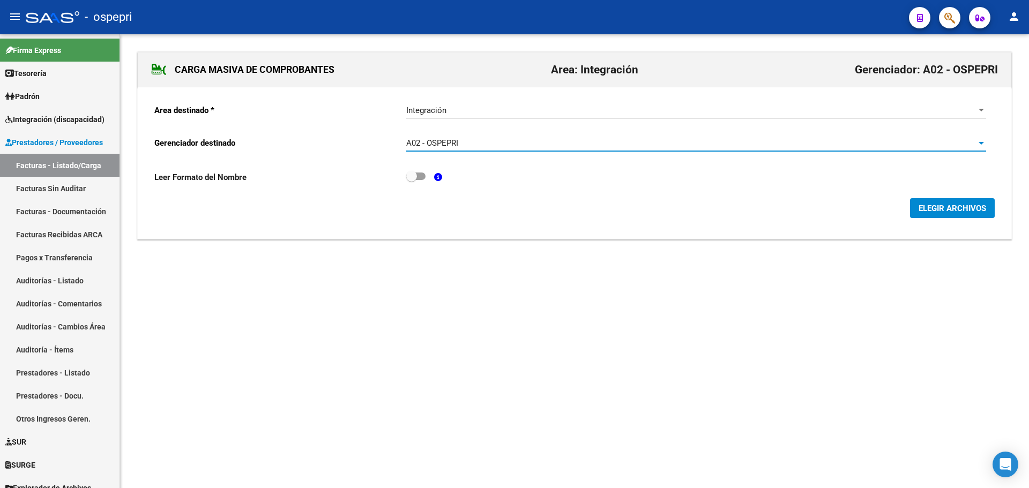
click at [964, 206] on span "ELEGIR ARCHIVOS" at bounding box center [953, 209] width 68 height 10
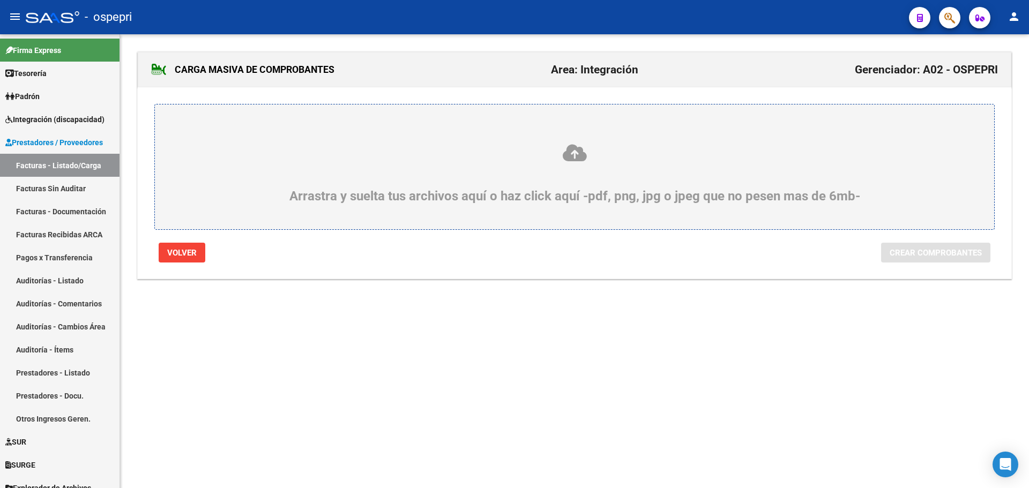
click at [572, 155] on icon at bounding box center [575, 153] width 788 height 20
click at [0, 0] on input "Arrastra y suelta tus archivos aquí o haz click aquí -pdf, png, jpg o jpeg que …" at bounding box center [0, 0] width 0 height 0
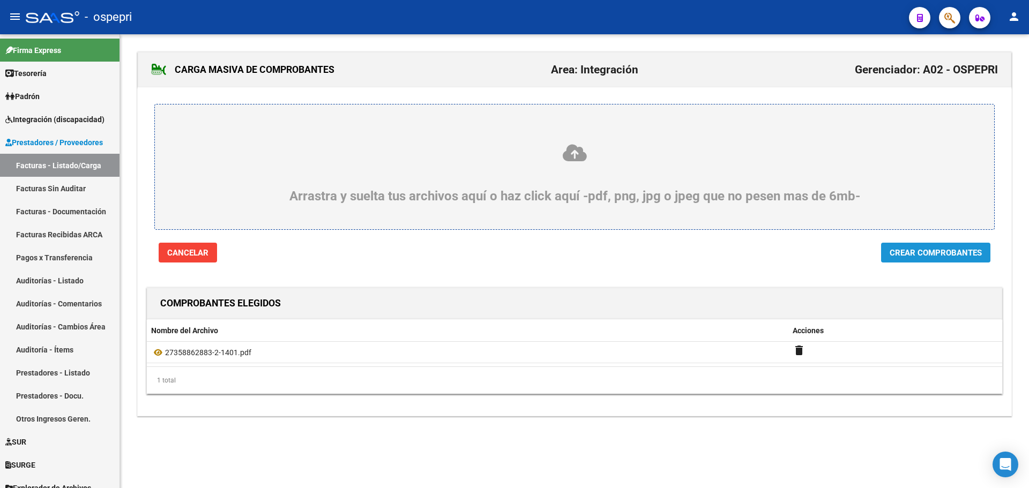
click at [958, 253] on span "Crear Comprobantes" at bounding box center [936, 253] width 92 height 10
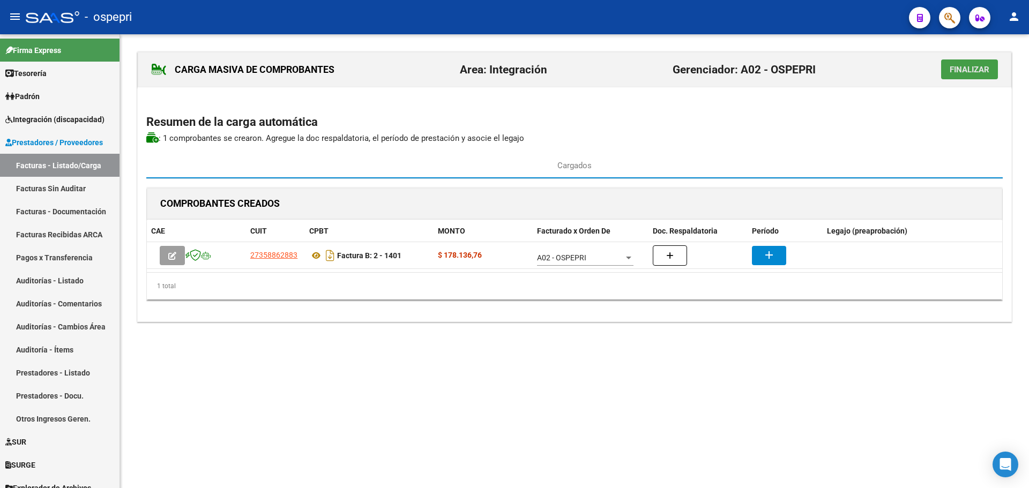
click at [978, 72] on span "Finalizar" at bounding box center [970, 70] width 40 height 10
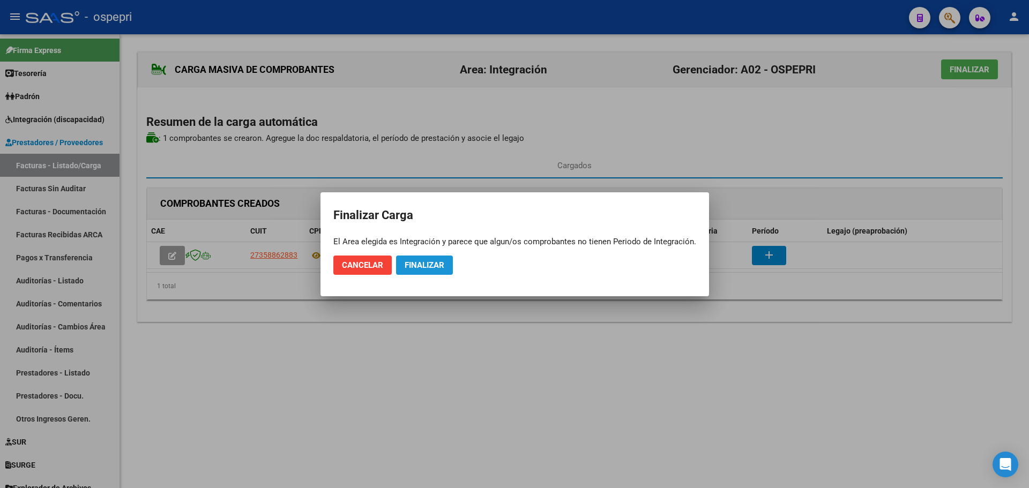
click at [429, 264] on span "Finalizar" at bounding box center [425, 265] width 40 height 10
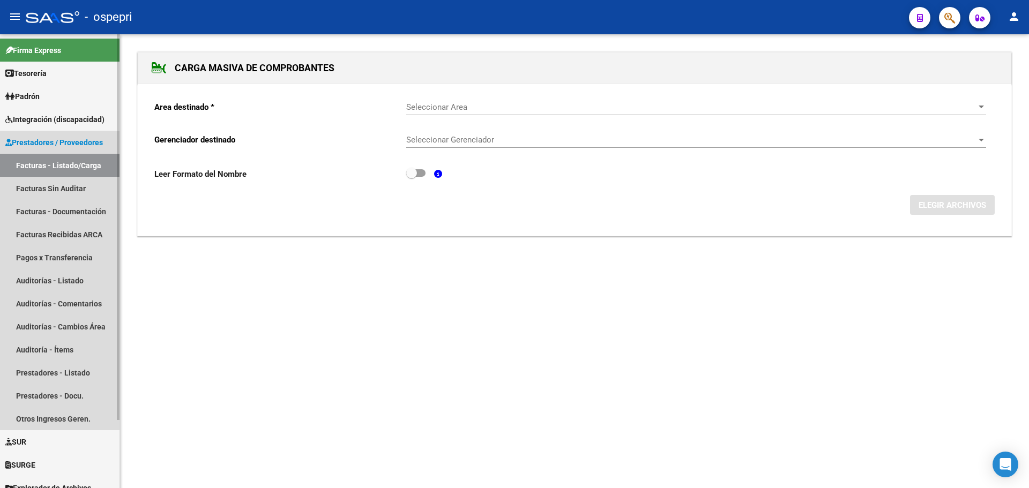
click at [53, 163] on link "Facturas - Listado/Carga" at bounding box center [60, 165] width 120 height 23
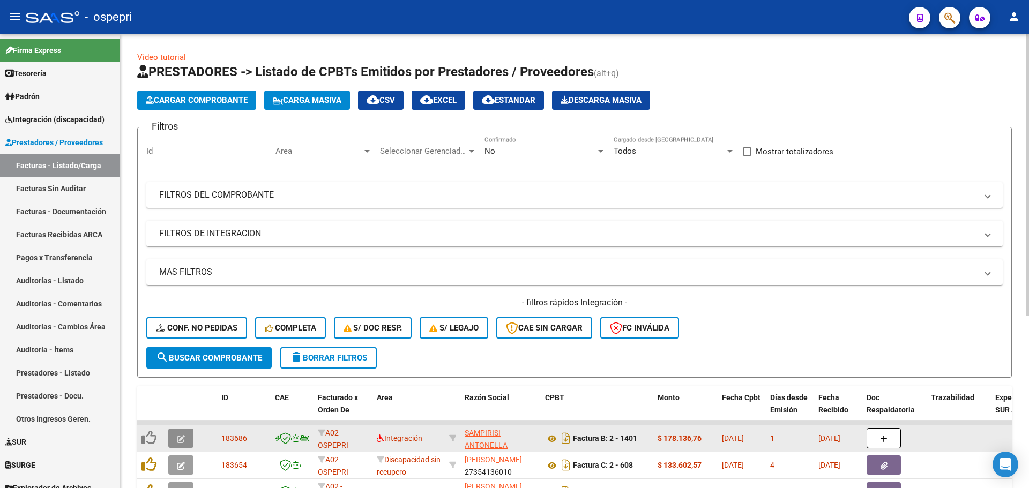
click at [183, 437] on icon "button" at bounding box center [181, 439] width 8 height 8
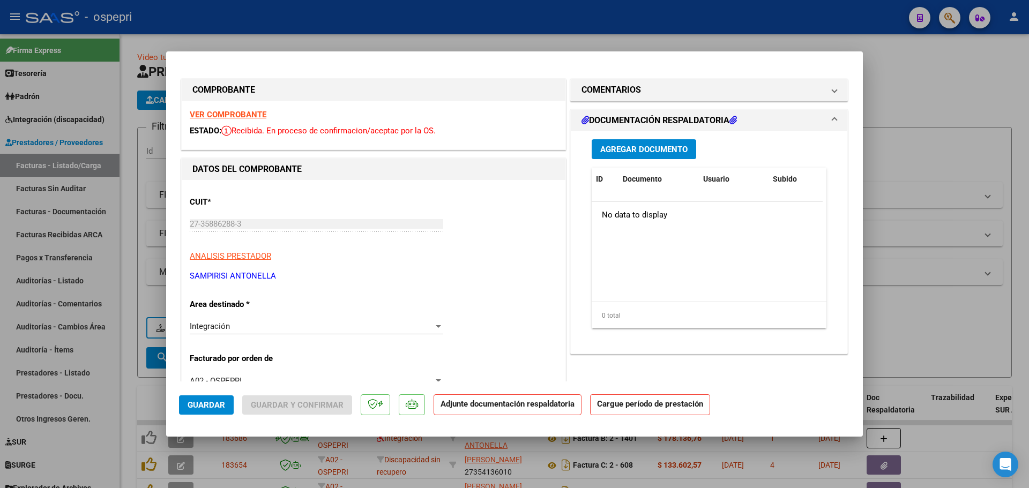
click at [243, 113] on strong "VER COMPROBANTE" at bounding box center [228, 115] width 77 height 10
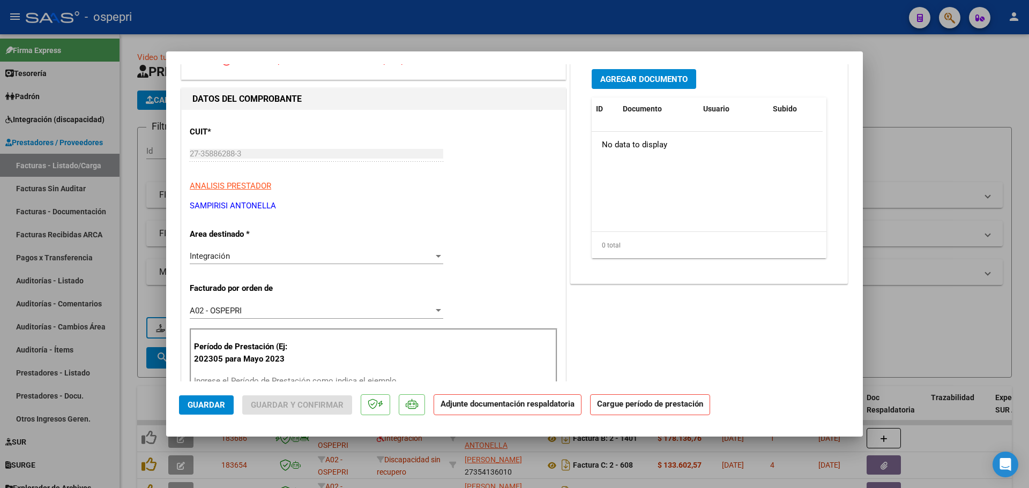
scroll to position [107, 0]
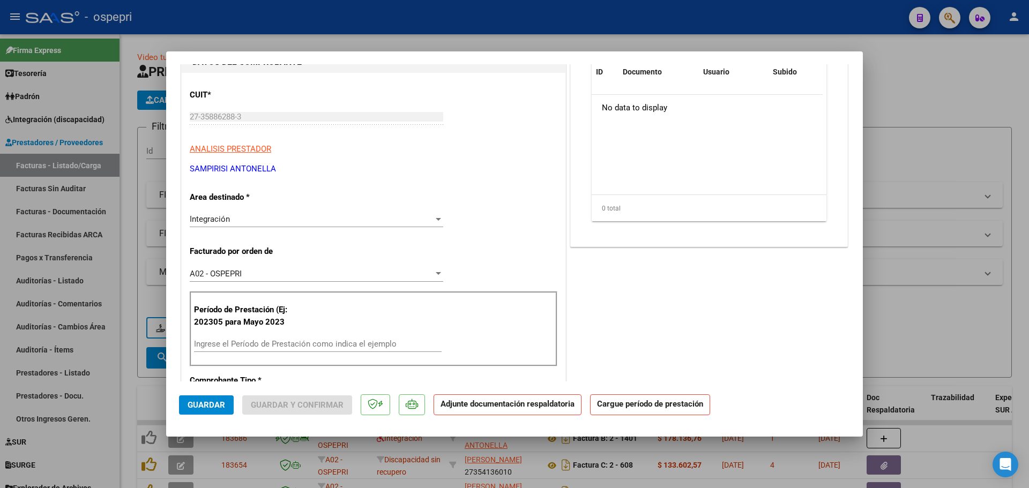
click at [301, 344] on input "Ingrese el Período de Prestación como indica el ejemplo" at bounding box center [318, 344] width 248 height 10
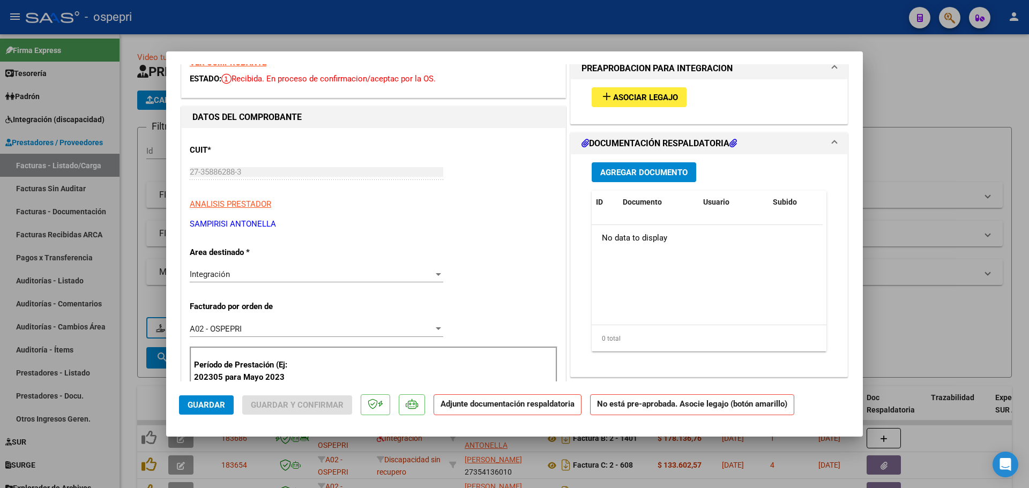
scroll to position [0, 0]
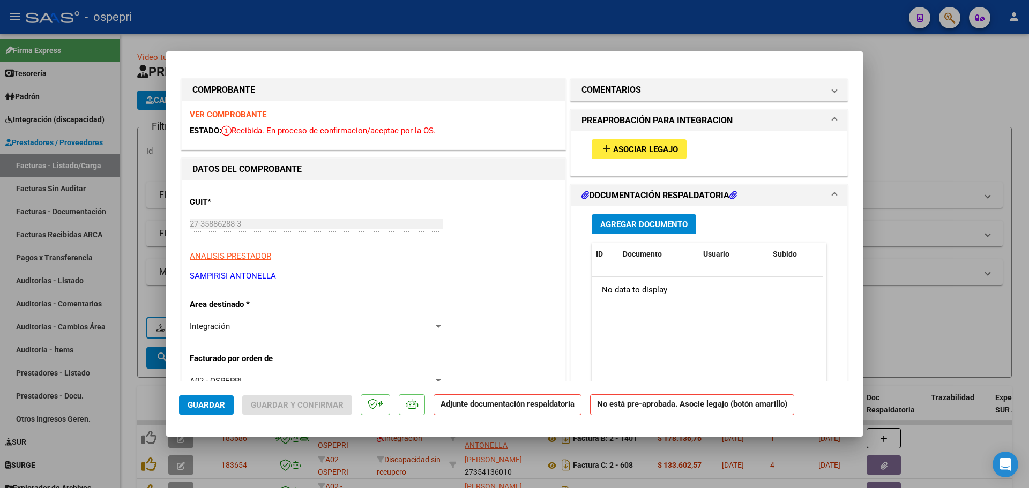
type input "202507"
click at [643, 145] on span "Asociar Legajo" at bounding box center [645, 150] width 65 height 10
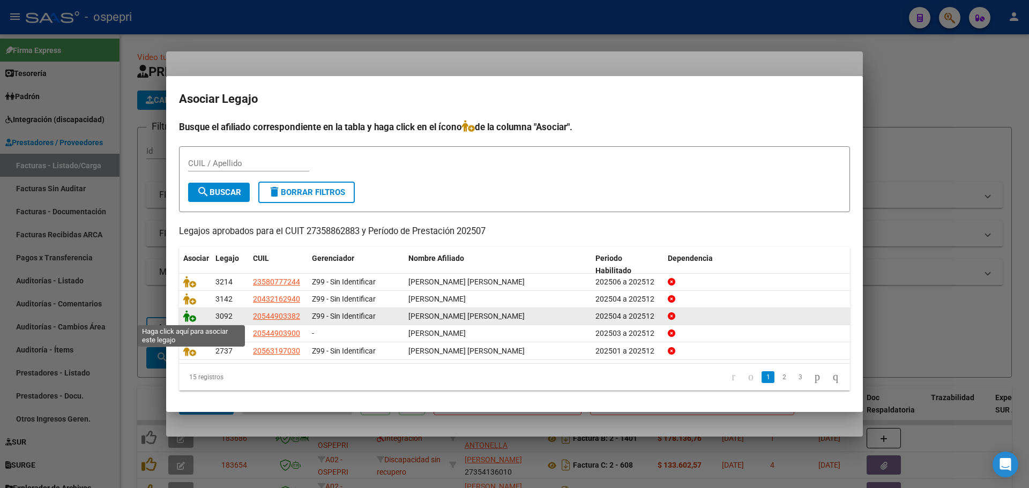
click at [189, 321] on icon at bounding box center [189, 316] width 13 height 12
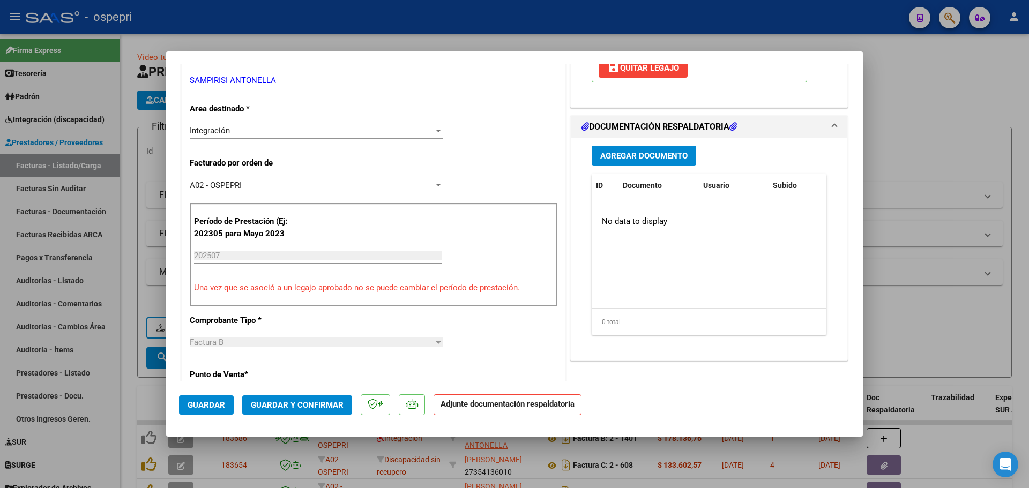
scroll to position [214, 0]
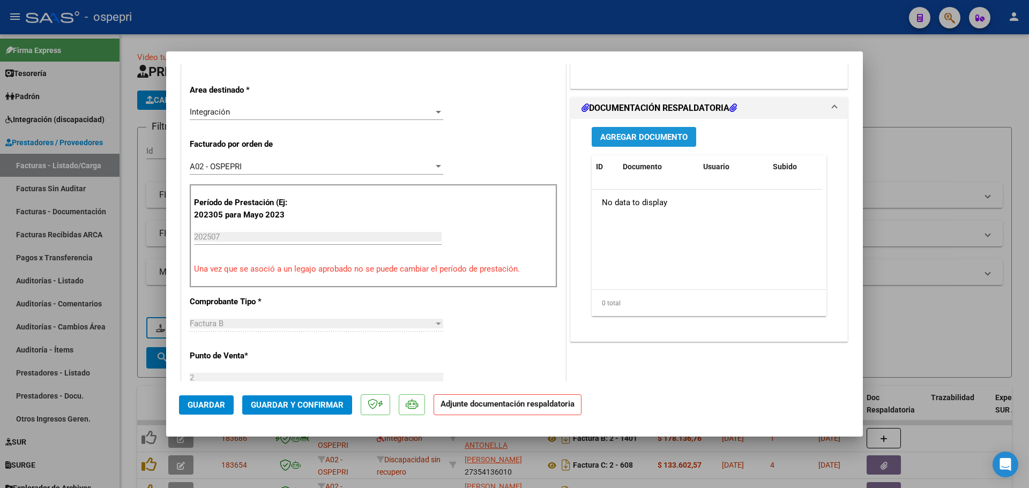
click at [654, 138] on span "Agregar Documento" at bounding box center [643, 137] width 87 height 10
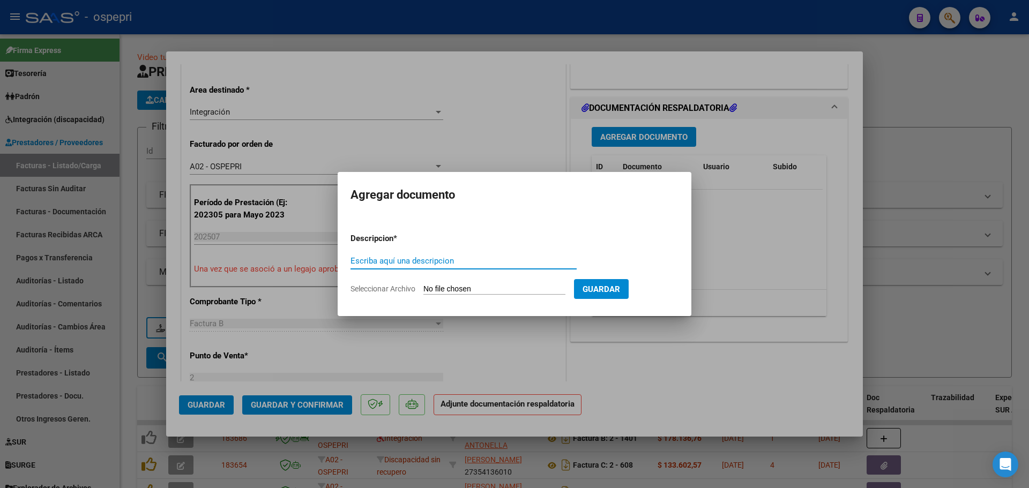
click at [450, 265] on input "Escriba aquí una descripcion" at bounding box center [464, 261] width 226 height 10
type input "asistencia"
click at [496, 285] on input "Seleccionar Archivo" at bounding box center [494, 290] width 142 height 10
type input "C:\fakepath\planilla Quilodran julio.pdf"
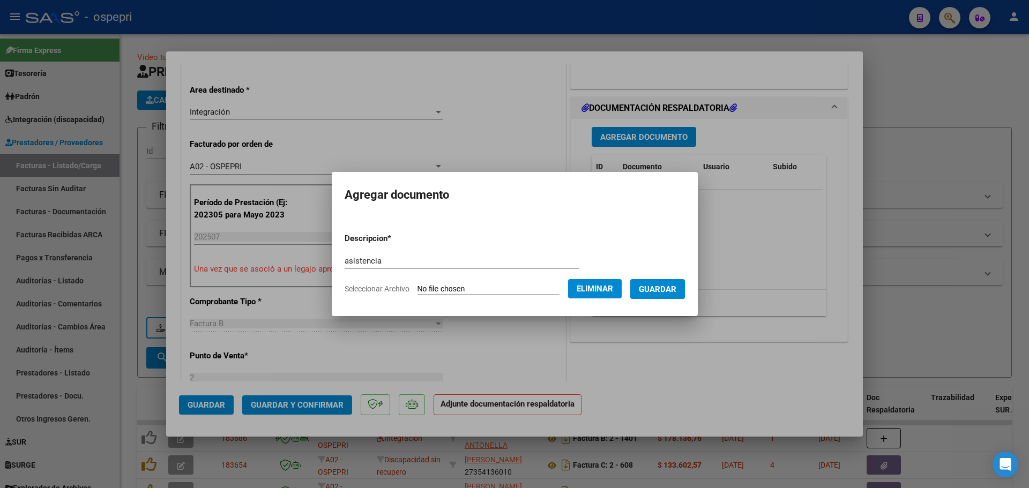
click at [669, 284] on span "Guardar" at bounding box center [658, 289] width 38 height 10
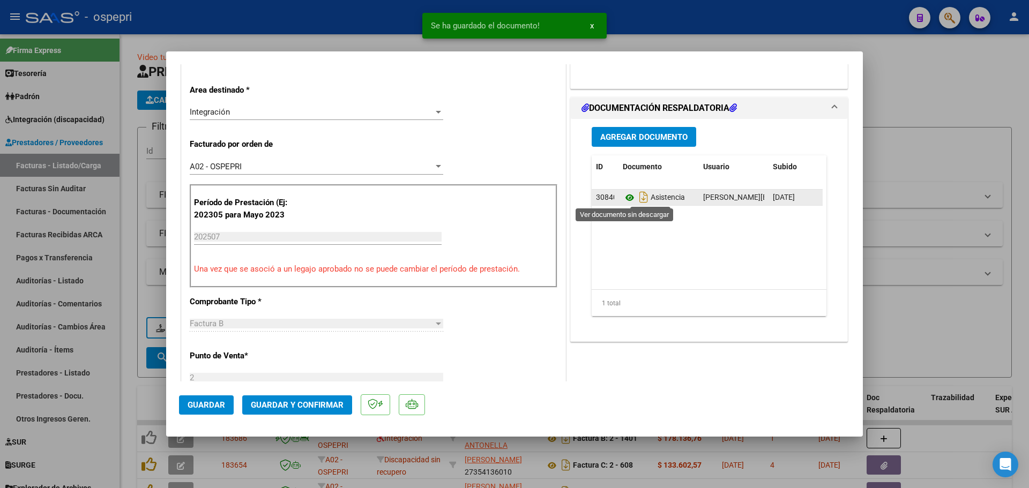
click at [624, 197] on icon at bounding box center [630, 197] width 14 height 13
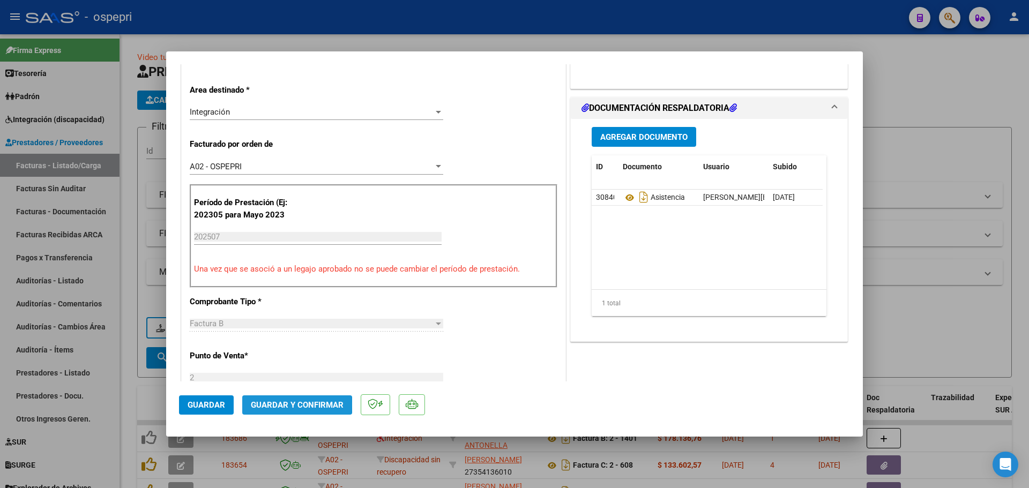
click at [284, 405] on span "Guardar y Confirmar" at bounding box center [297, 405] width 93 height 10
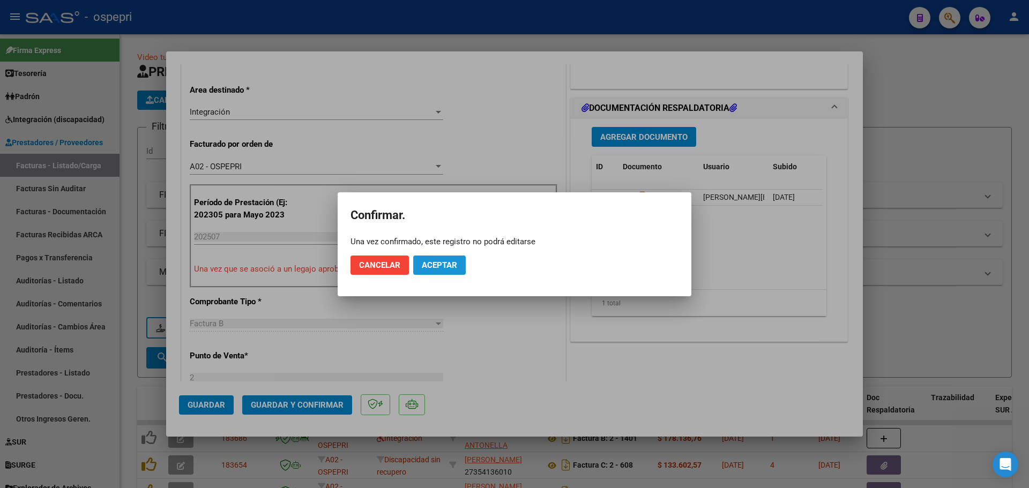
click at [438, 268] on span "Aceptar" at bounding box center [439, 265] width 35 height 10
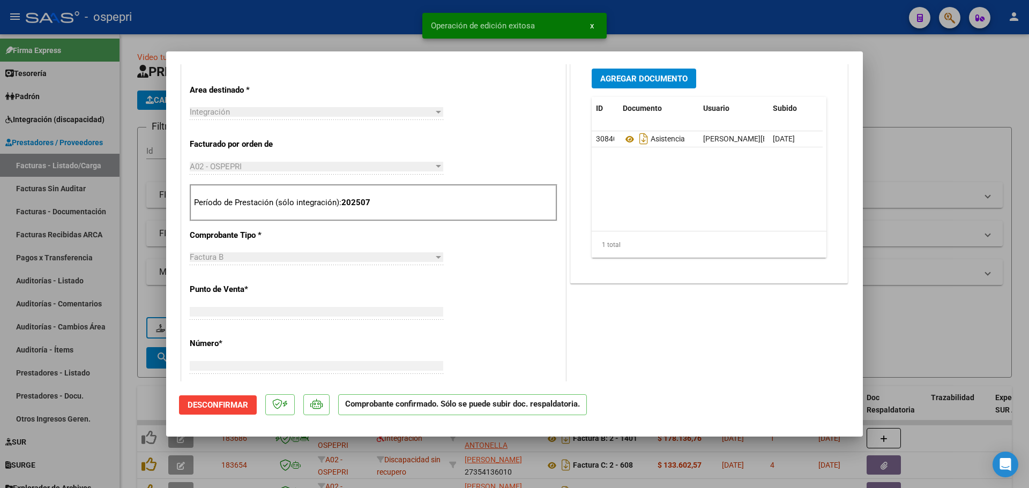
scroll to position [0, 0]
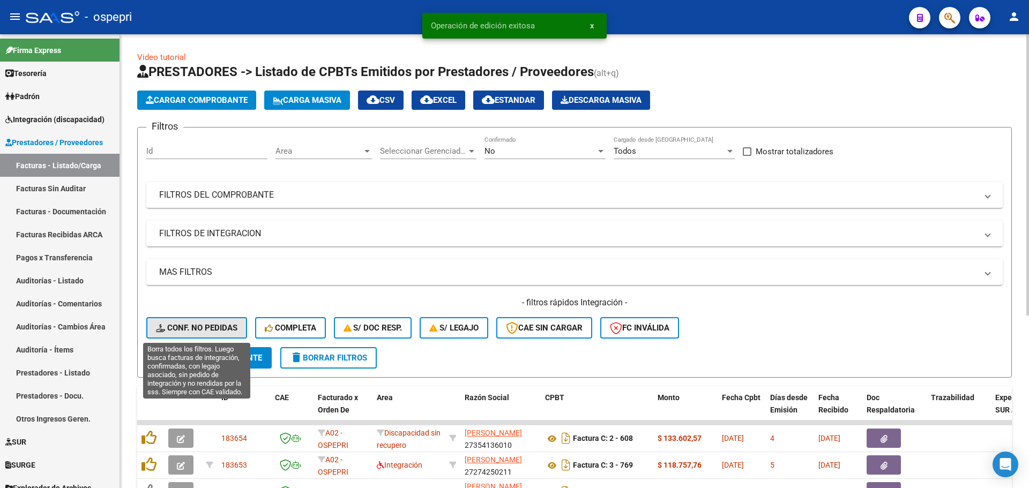
click at [196, 326] on span "Conf. no pedidas" at bounding box center [196, 328] width 81 height 10
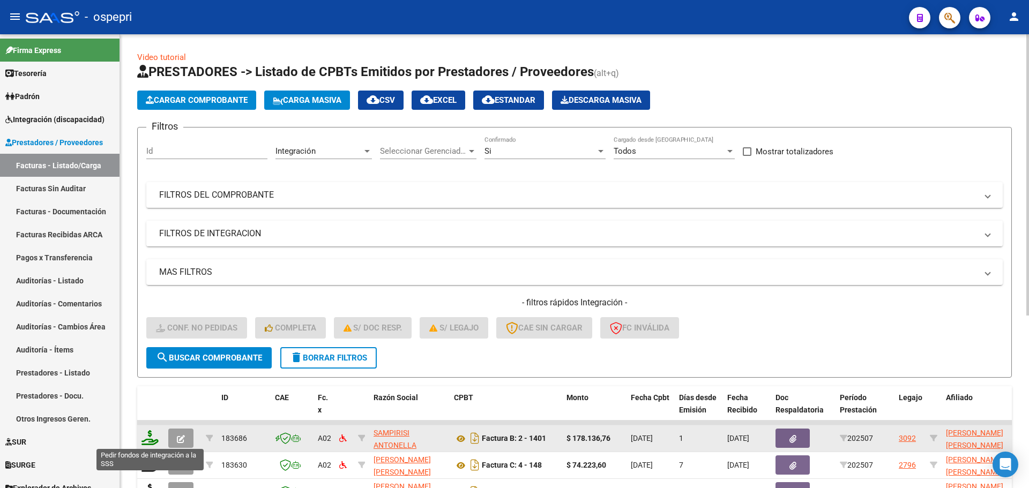
click at [152, 442] on icon at bounding box center [149, 437] width 17 height 15
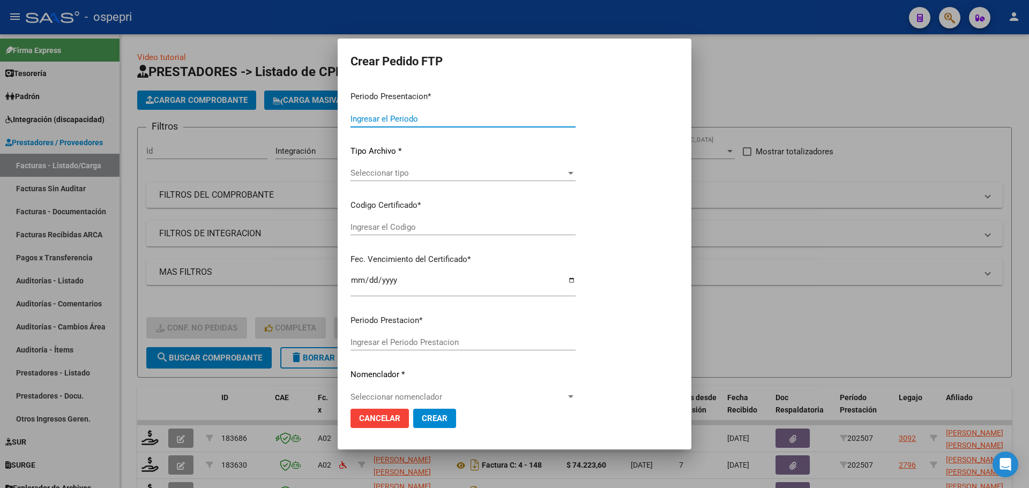
type input "202507"
type input "$ 178.136,76"
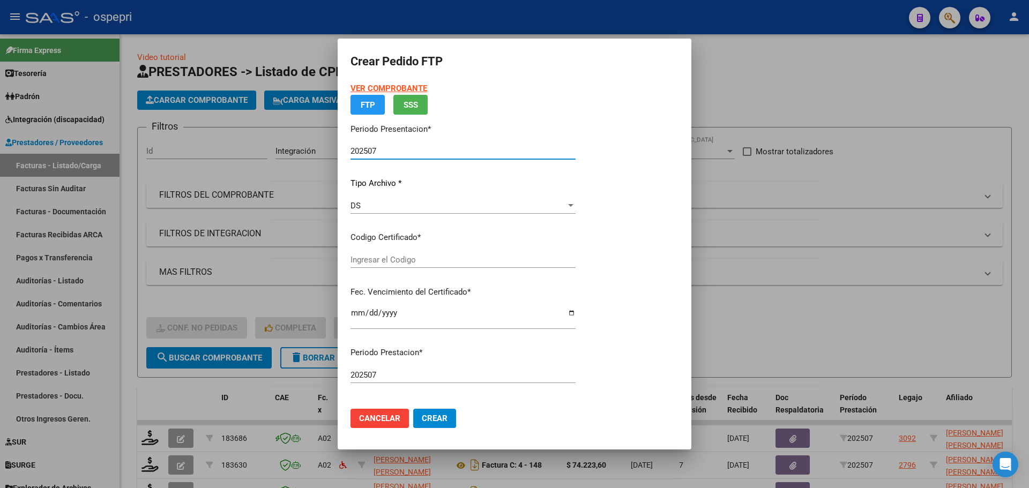
type input "20544903382"
type input "2030-03-19"
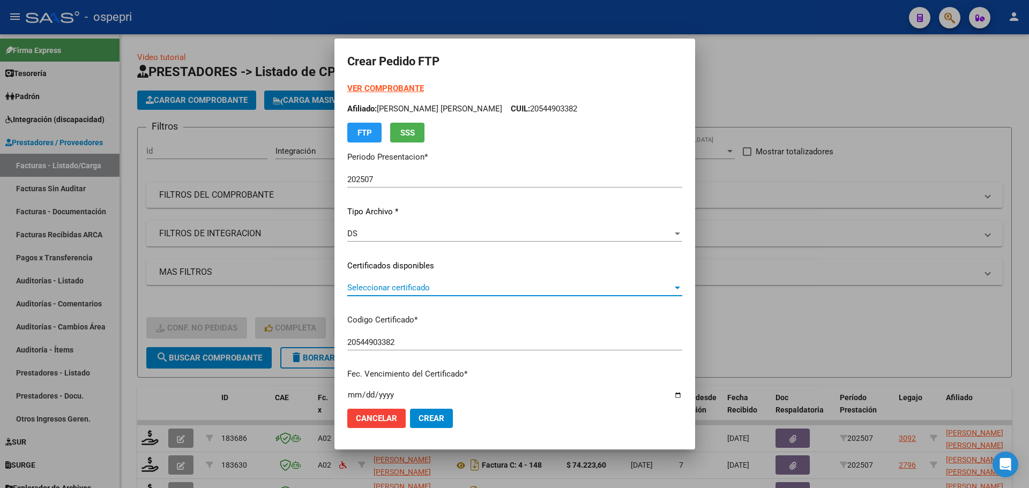
click at [389, 290] on span "Seleccionar certificado" at bounding box center [509, 288] width 325 height 10
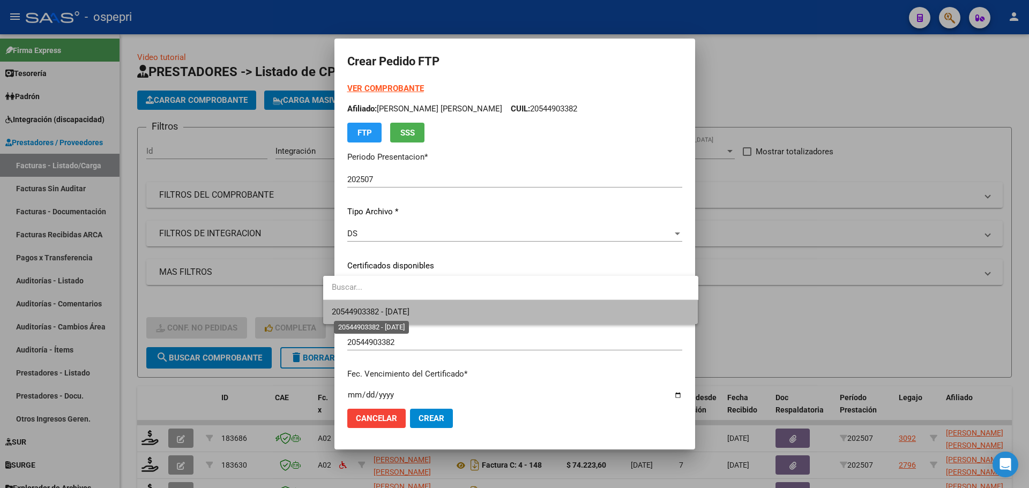
click at [406, 316] on span "20544903382 - 2030-03-19" at bounding box center [371, 312] width 78 height 10
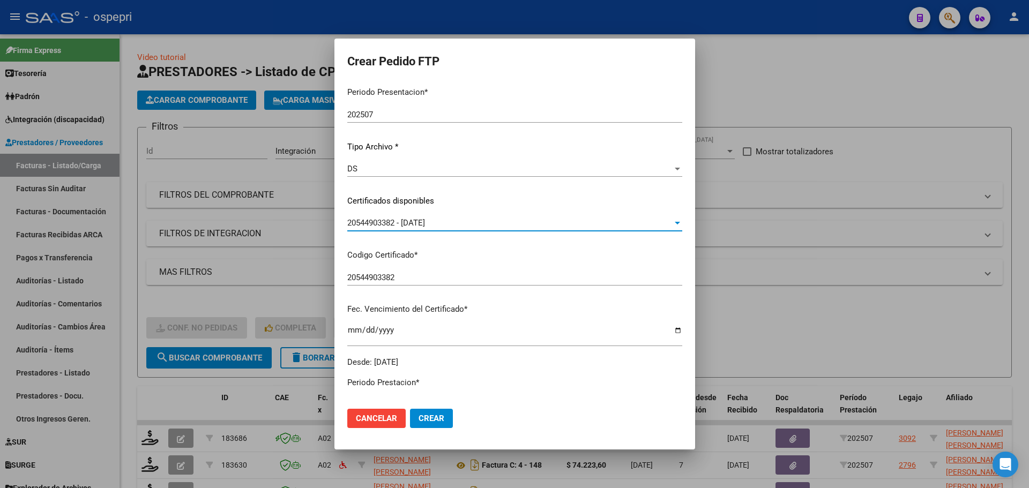
scroll to position [214, 0]
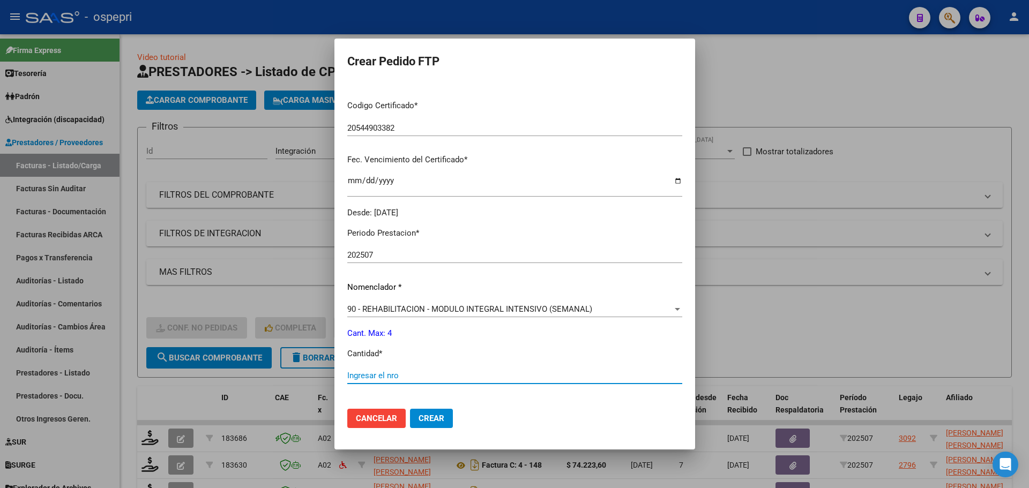
click at [397, 376] on input "Ingresar el nro" at bounding box center [514, 376] width 335 height 10
type input "4"
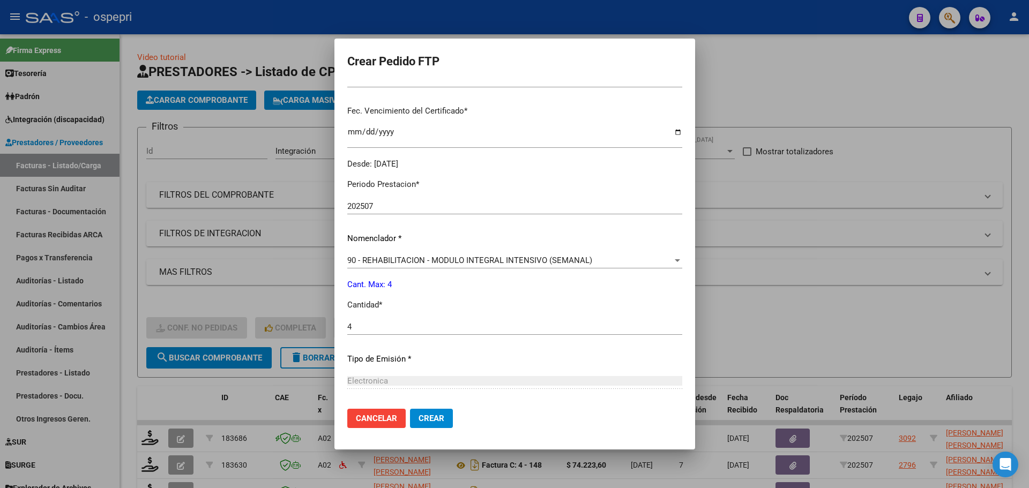
scroll to position [371, 0]
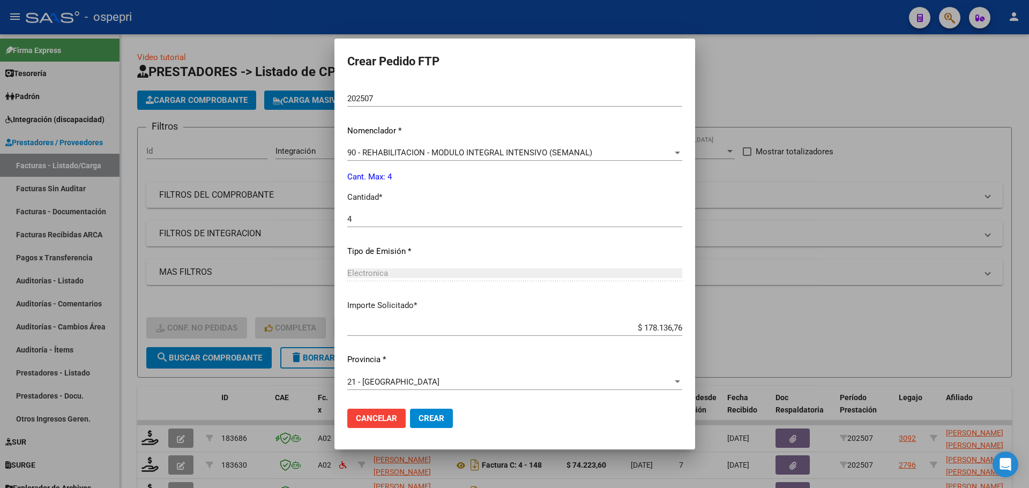
click at [419, 421] on span "Crear" at bounding box center [432, 419] width 26 height 10
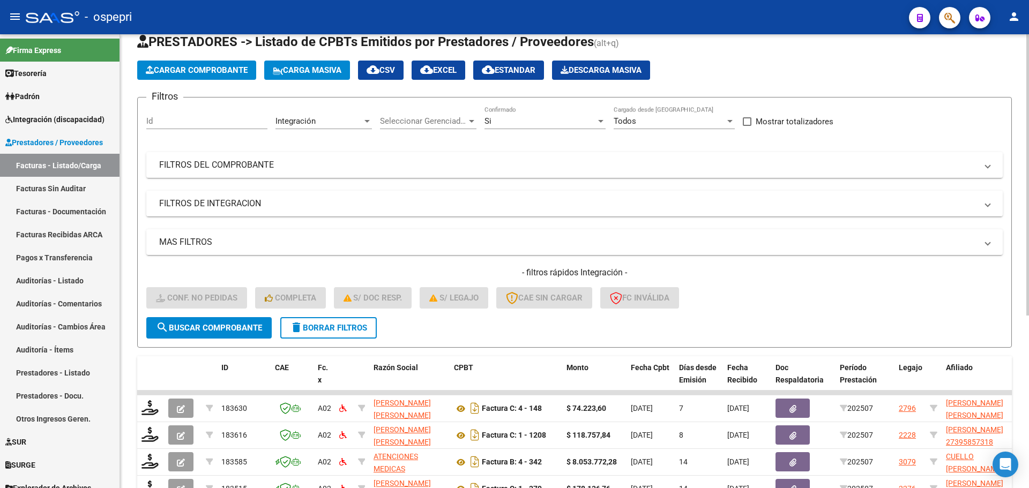
scroll to position [161, 0]
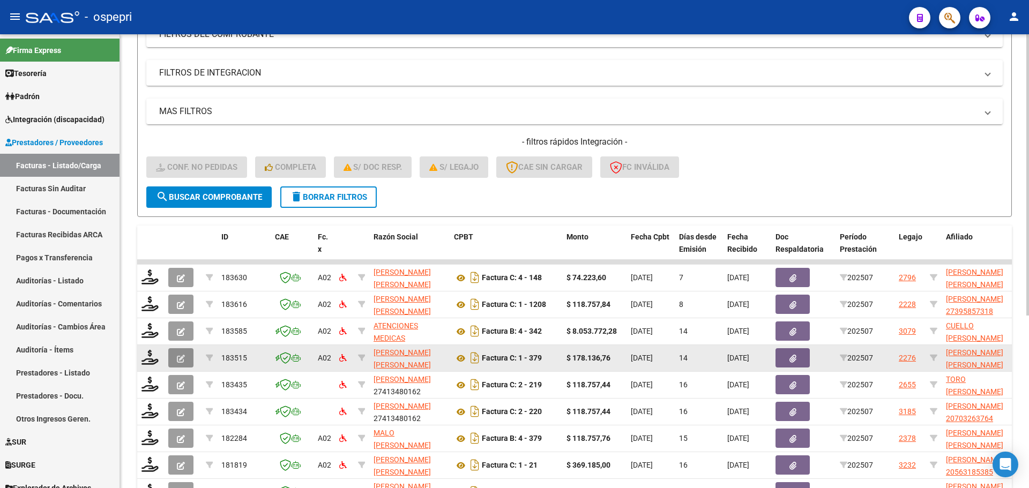
click at [188, 355] on button "button" at bounding box center [180, 357] width 25 height 19
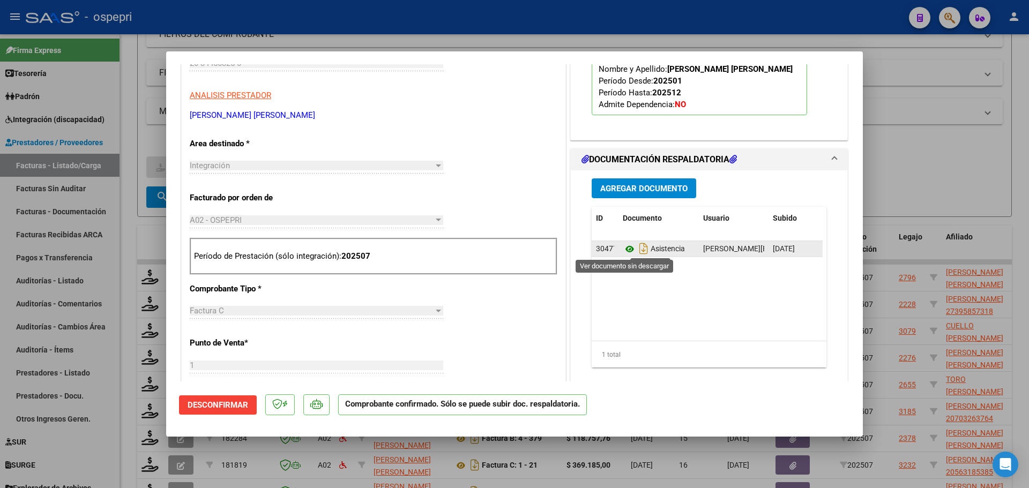
click at [623, 250] on icon at bounding box center [630, 249] width 14 height 13
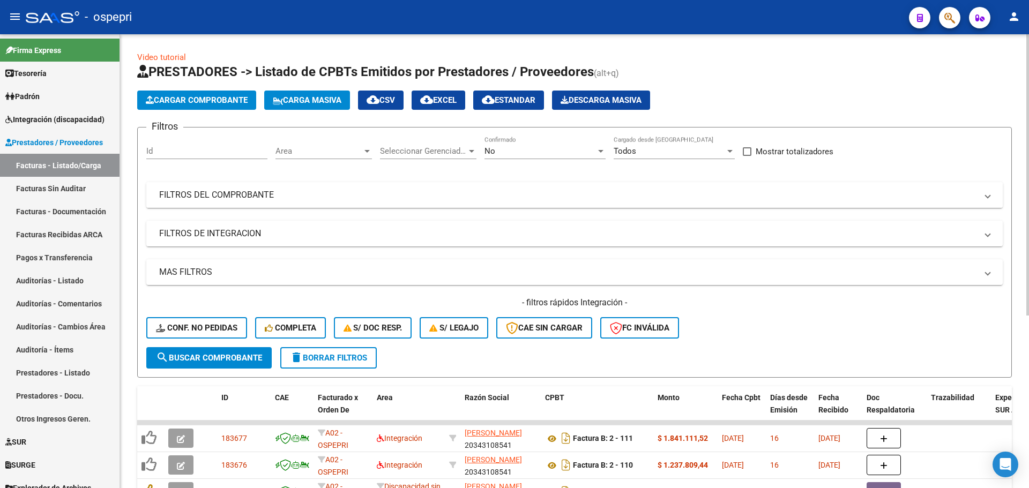
click at [991, 194] on mat-expansion-panel-header "FILTROS DEL COMPROBANTE" at bounding box center [574, 195] width 856 height 26
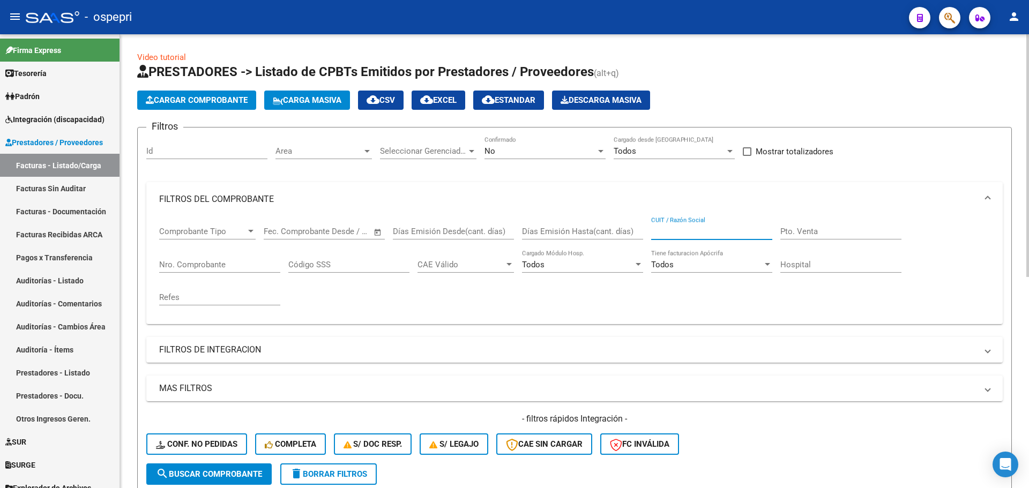
paste input "27-35886288-3"
drag, startPoint x: 713, startPoint y: 232, endPoint x: 613, endPoint y: 243, distance: 100.9
click at [613, 243] on div "Comprobante Tipo Comprobante Tipo Start date – End date Fec. Comprobante Desde …" at bounding box center [574, 266] width 831 height 99
type input "27358862883"
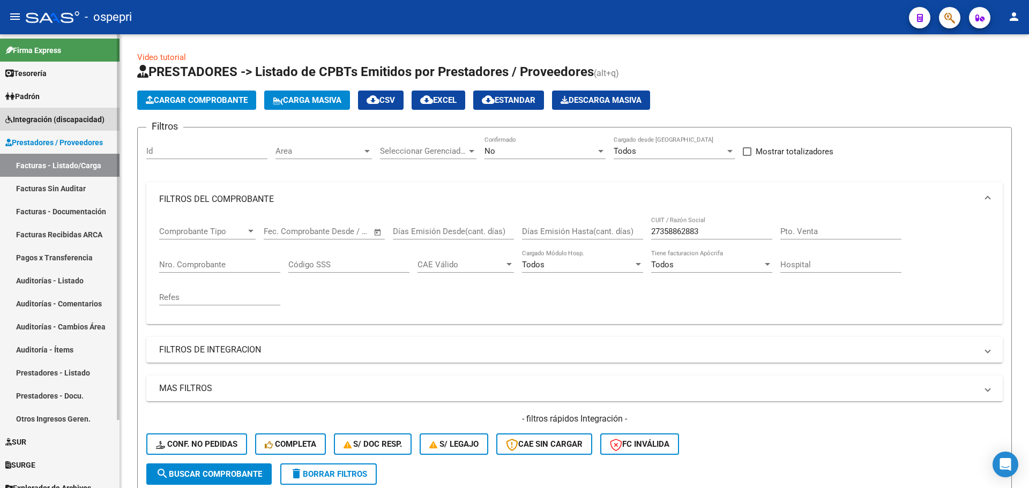
click at [40, 114] on span "Integración (discapacidad)" at bounding box center [54, 120] width 99 height 12
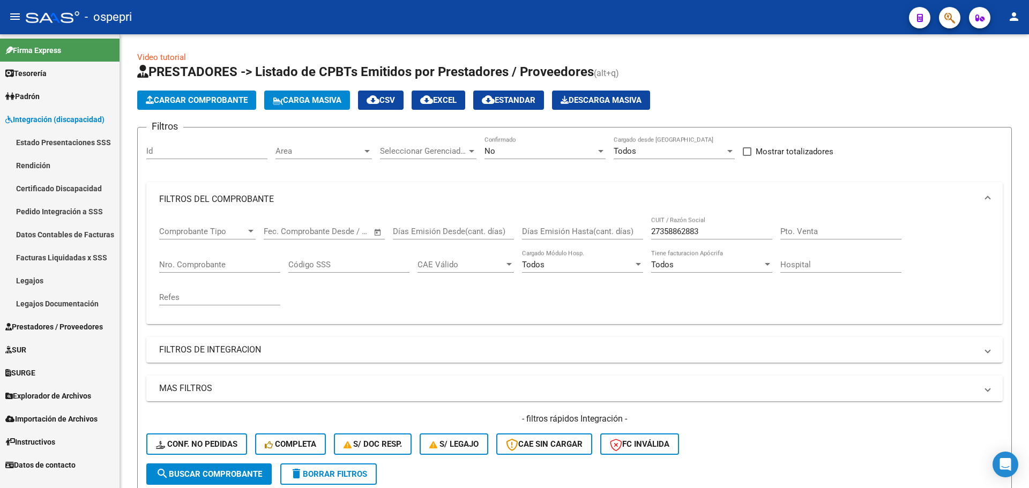
click at [65, 212] on link "Pedido Integración a SSS" at bounding box center [60, 211] width 120 height 23
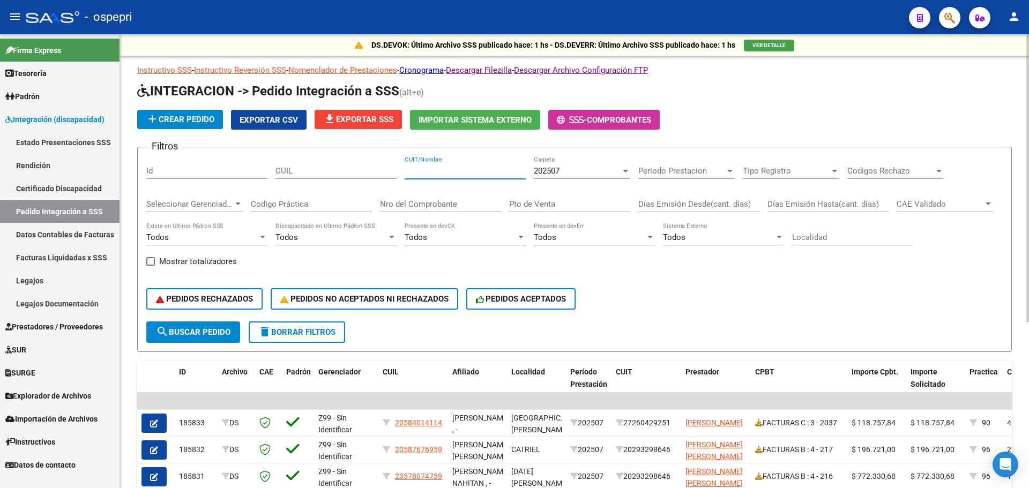
click at [461, 173] on input "CUIT/Nombre" at bounding box center [465, 171] width 121 height 10
paste input "27358862883"
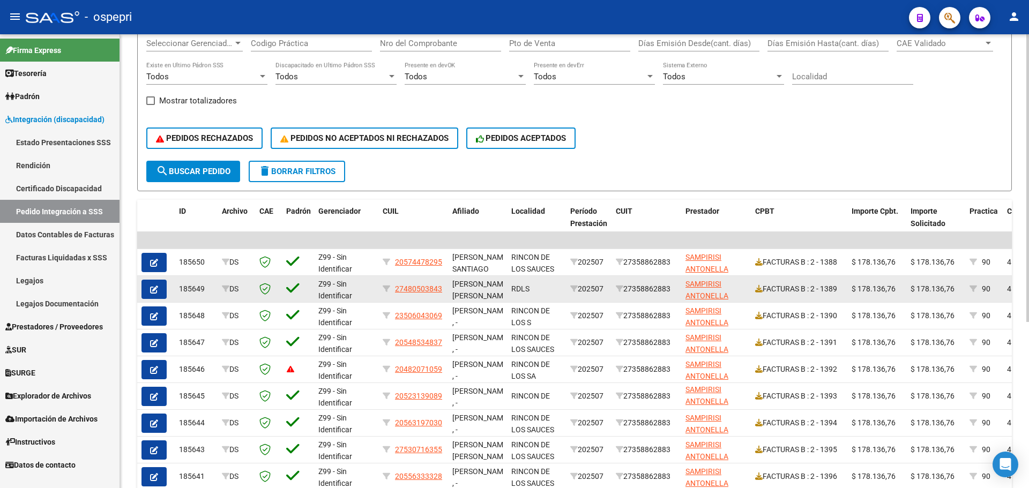
scroll to position [263, 0]
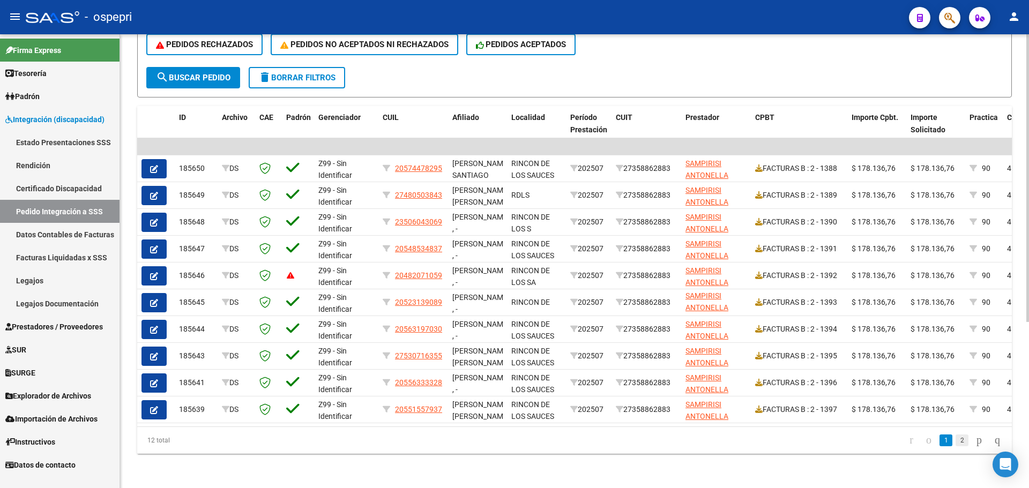
type input "27358862883"
click at [956, 443] on link "2" at bounding box center [962, 441] width 13 height 12
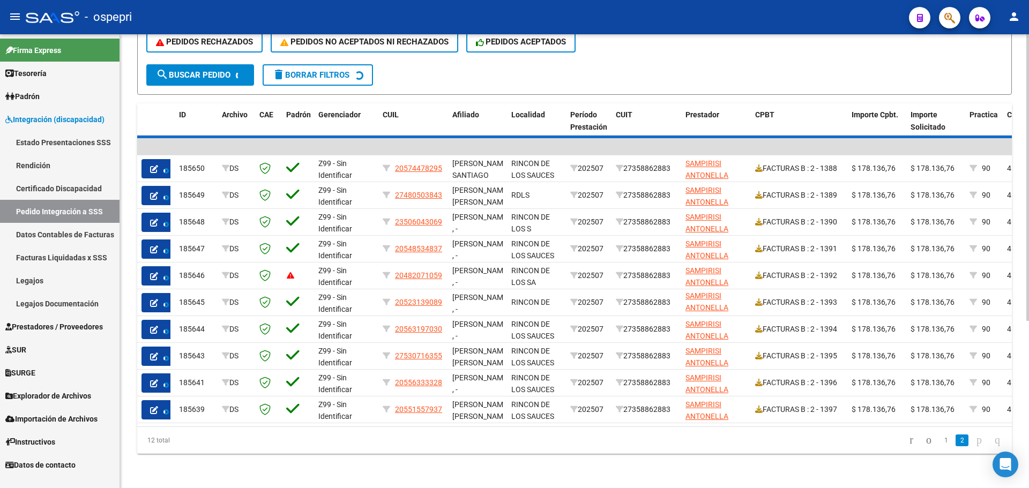
scroll to position [48, 0]
